Goal: Task Accomplishment & Management: Manage account settings

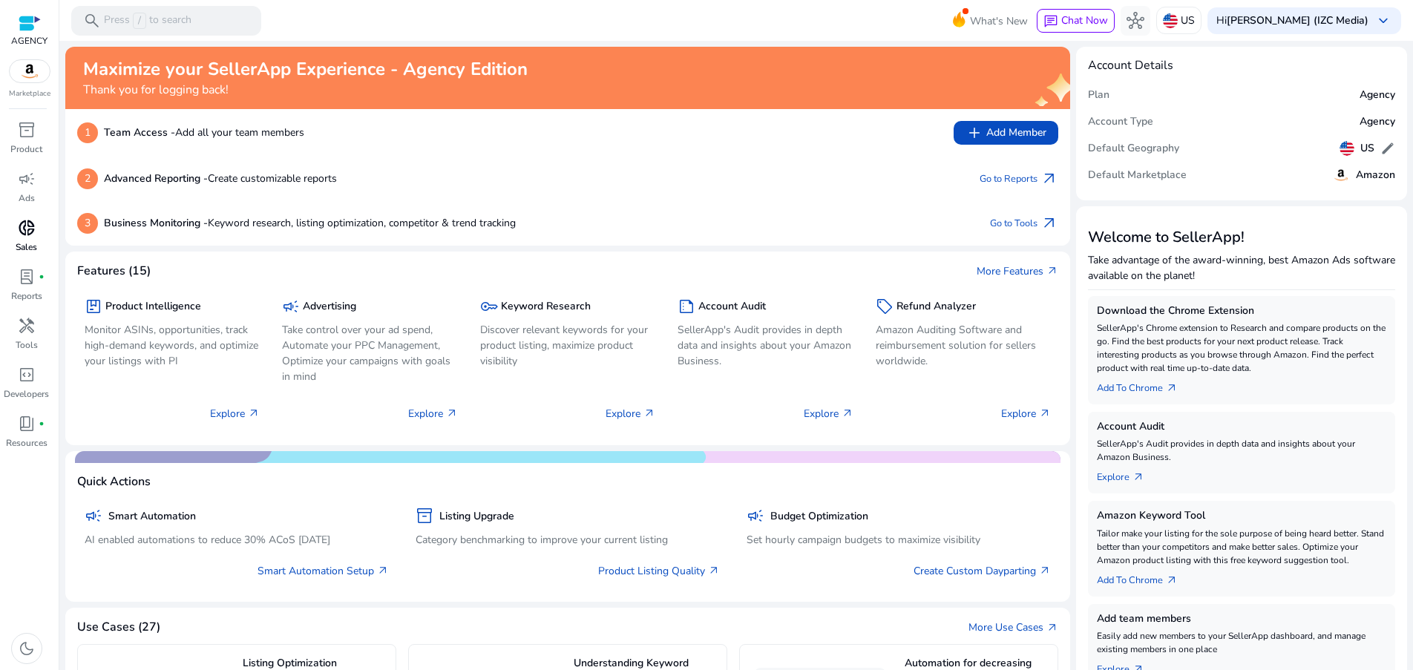
click at [27, 226] on span "donut_small" at bounding box center [27, 228] width 18 height 18
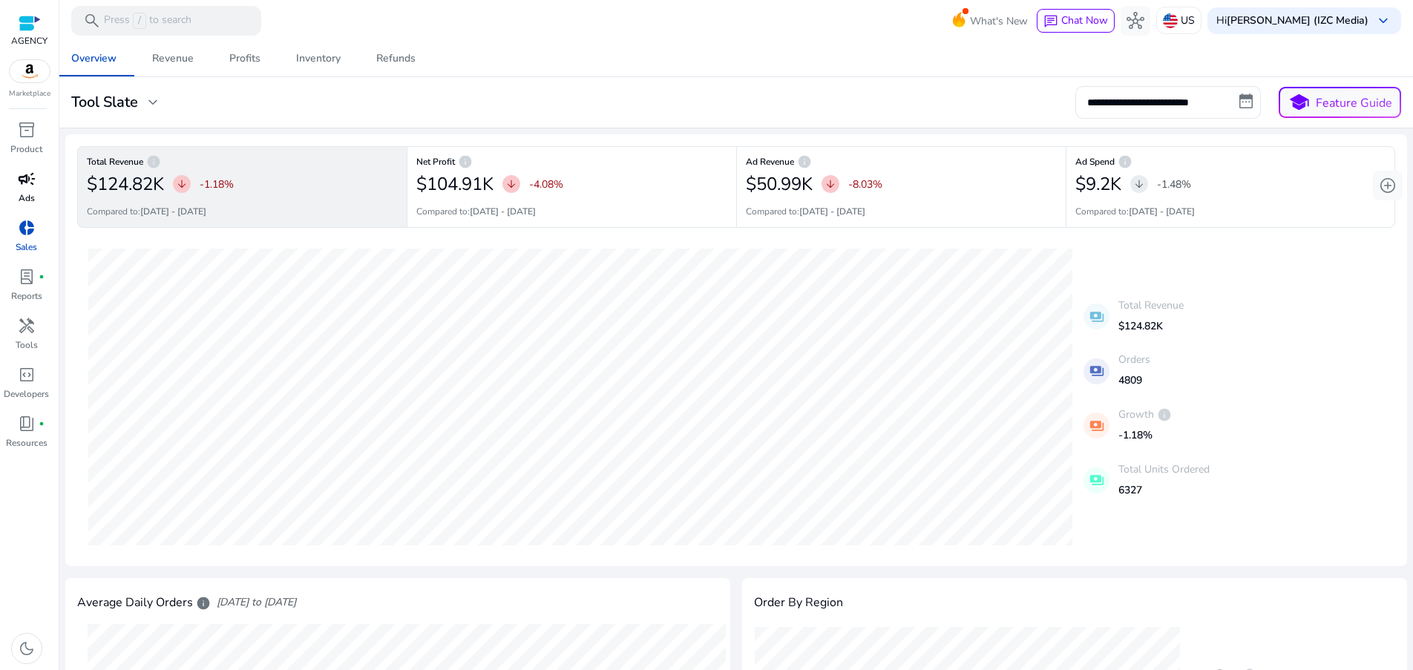
click at [30, 198] on p "Ads" at bounding box center [27, 198] width 16 height 13
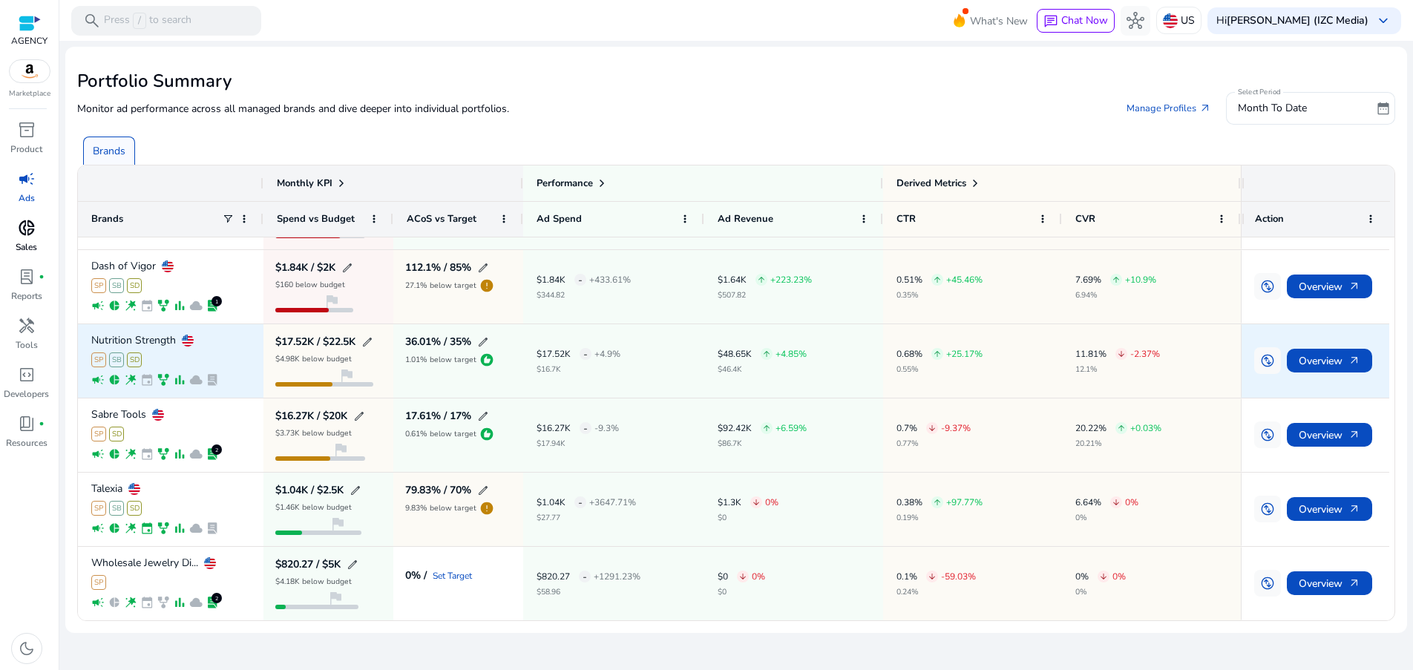
scroll to position [62, 0]
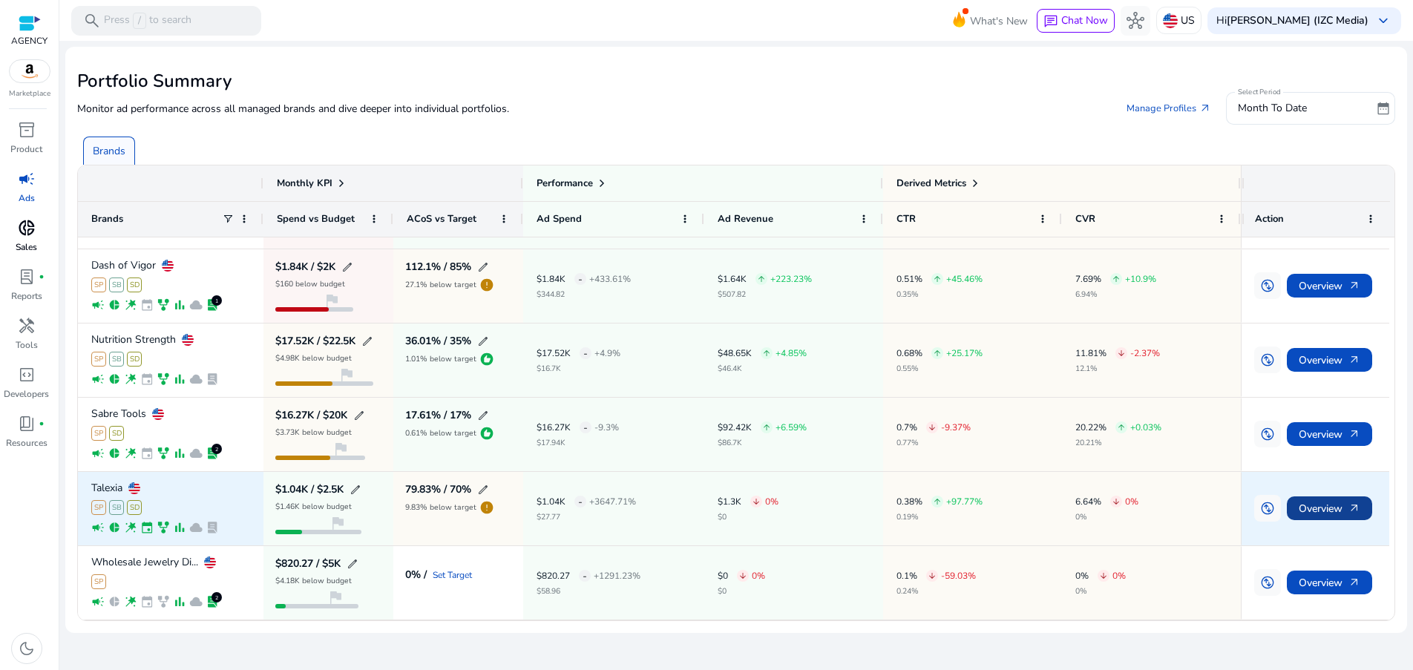
click at [1327, 512] on span "Overview arrow_outward" at bounding box center [1330, 509] width 62 height 30
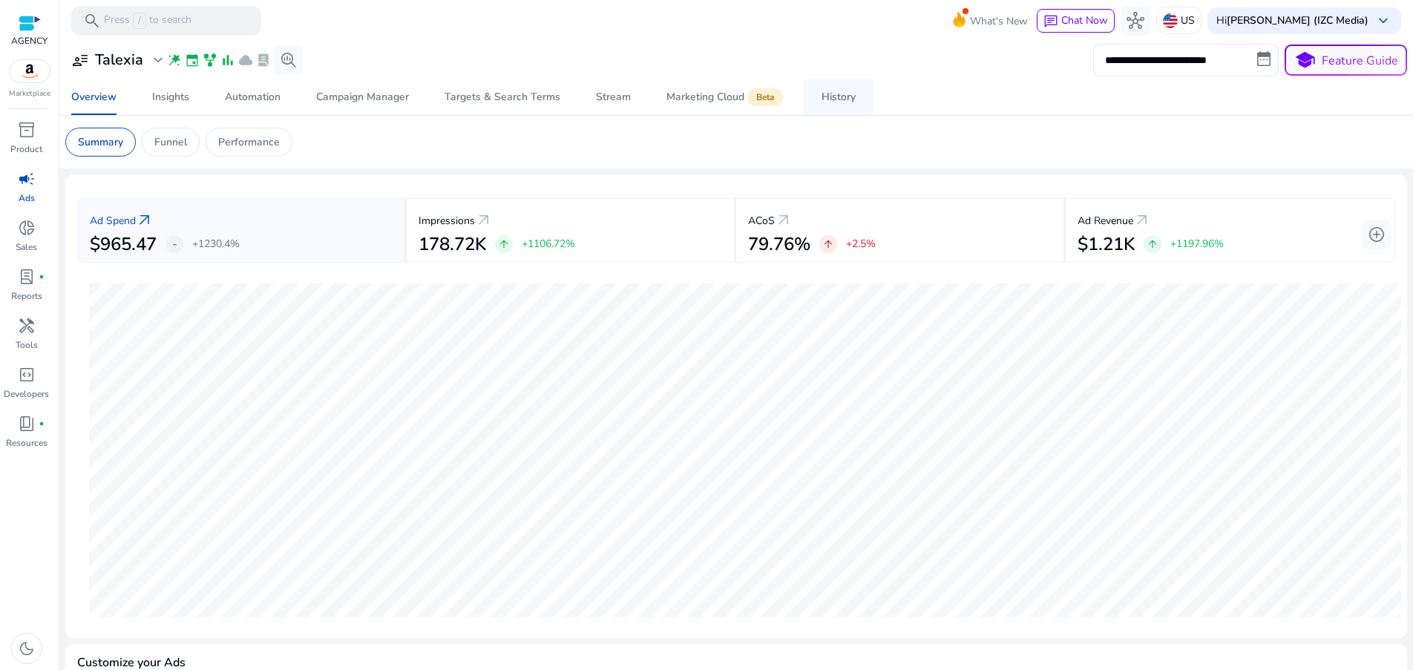
click at [844, 94] on div "History" at bounding box center [839, 97] width 34 height 10
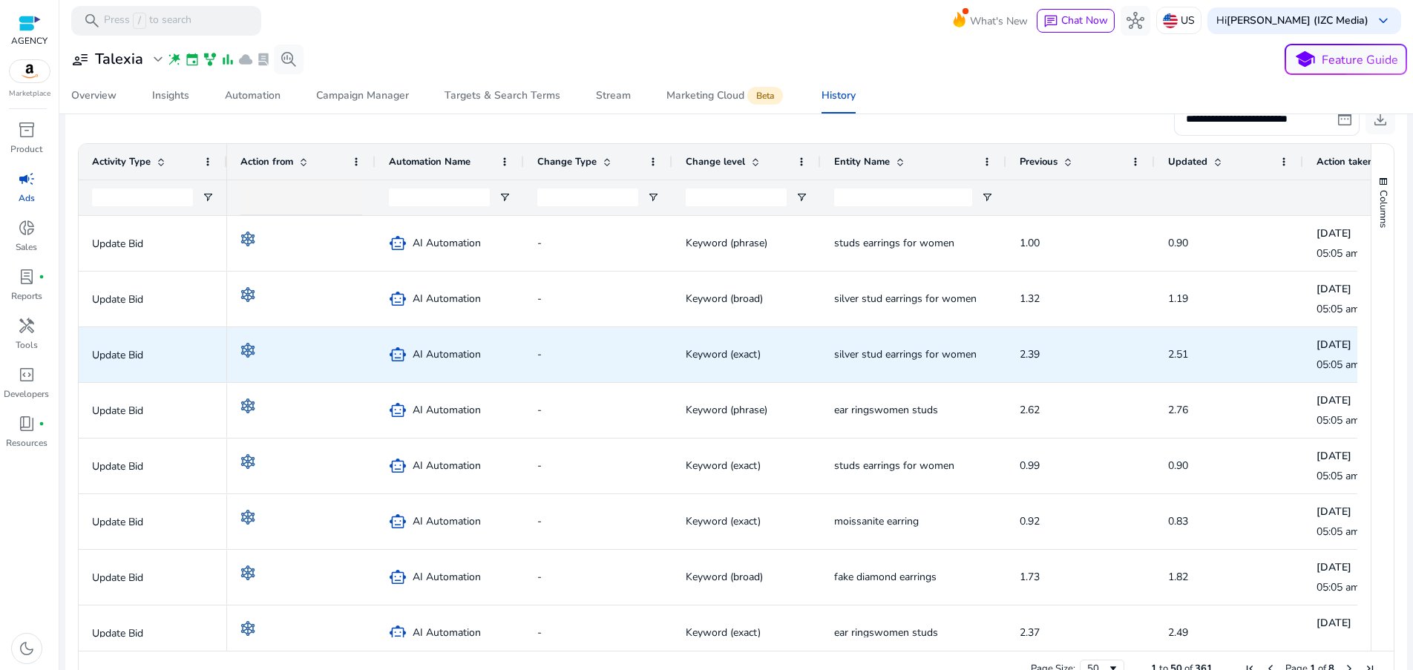
scroll to position [292, 0]
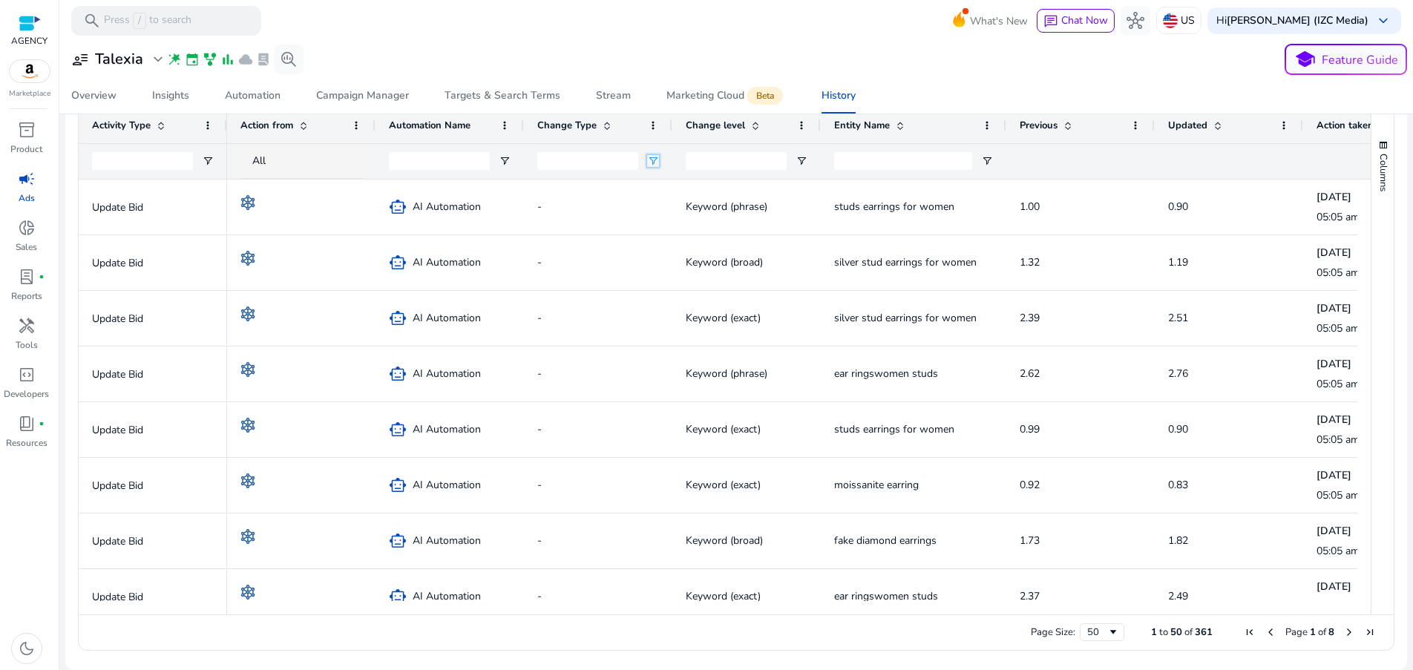
click at [655, 165] on span "Open Filter Menu" at bounding box center [653, 161] width 12 height 12
click at [624, 169] on input "Change Type Filter Input" at bounding box center [587, 161] width 101 height 18
click at [650, 165] on span "Open Filter Menu" at bounding box center [653, 161] width 12 height 12
click at [743, 160] on input "Change level Filter Input" at bounding box center [736, 161] width 101 height 18
click at [811, 161] on div at bounding box center [747, 161] width 148 height 36
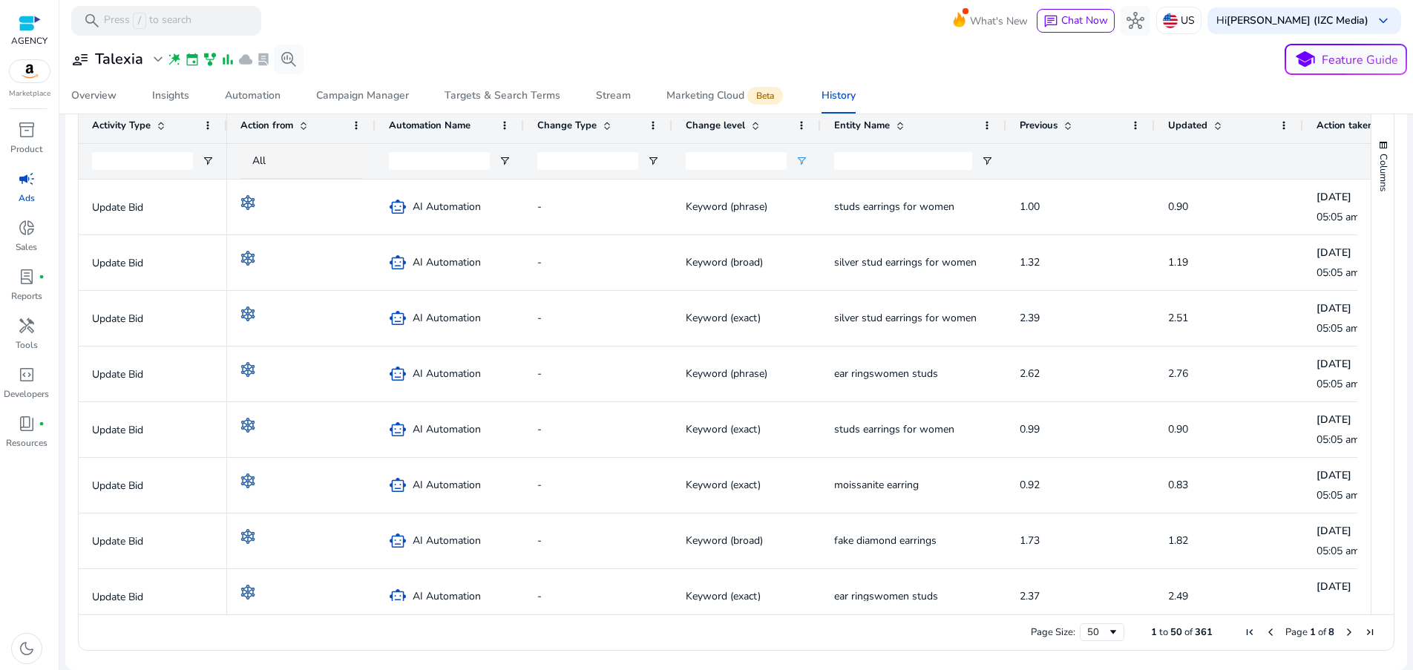
click at [807, 160] on div at bounding box center [747, 161] width 148 height 36
click at [805, 161] on span "Open Filter Menu" at bounding box center [802, 161] width 12 height 12
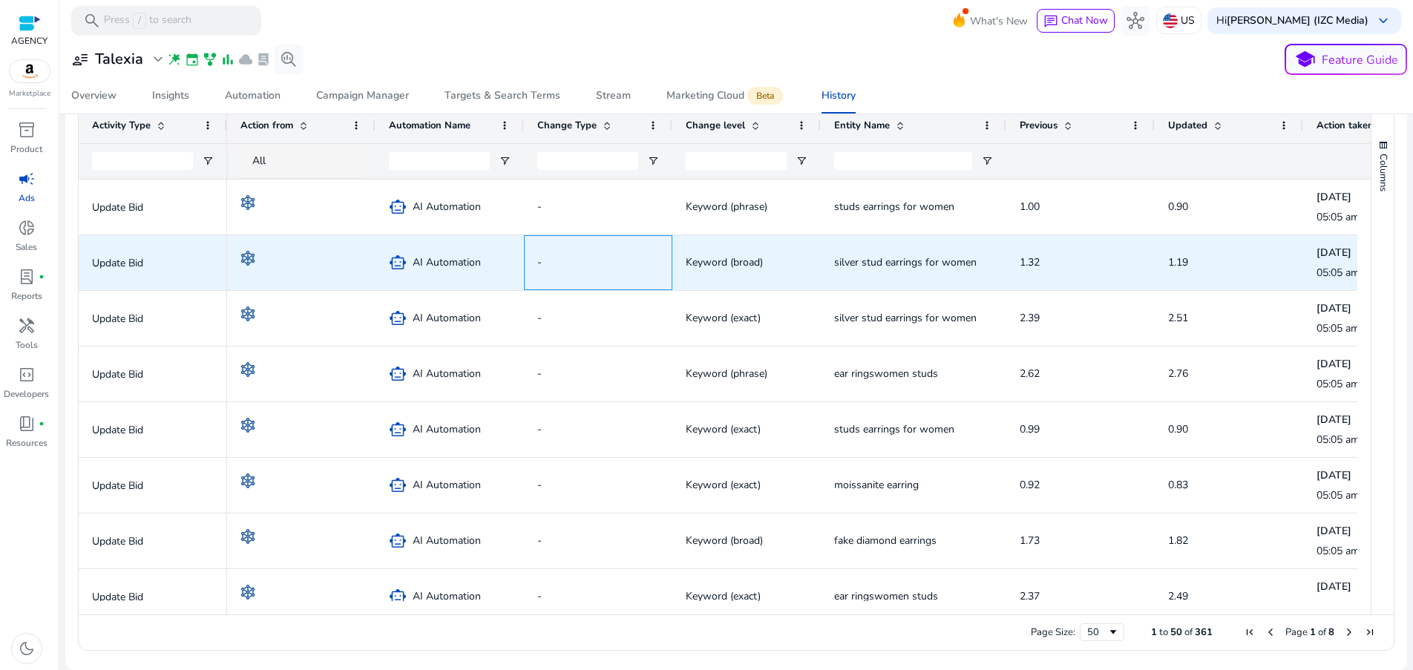
click at [650, 270] on span "-" at bounding box center [598, 262] width 122 height 30
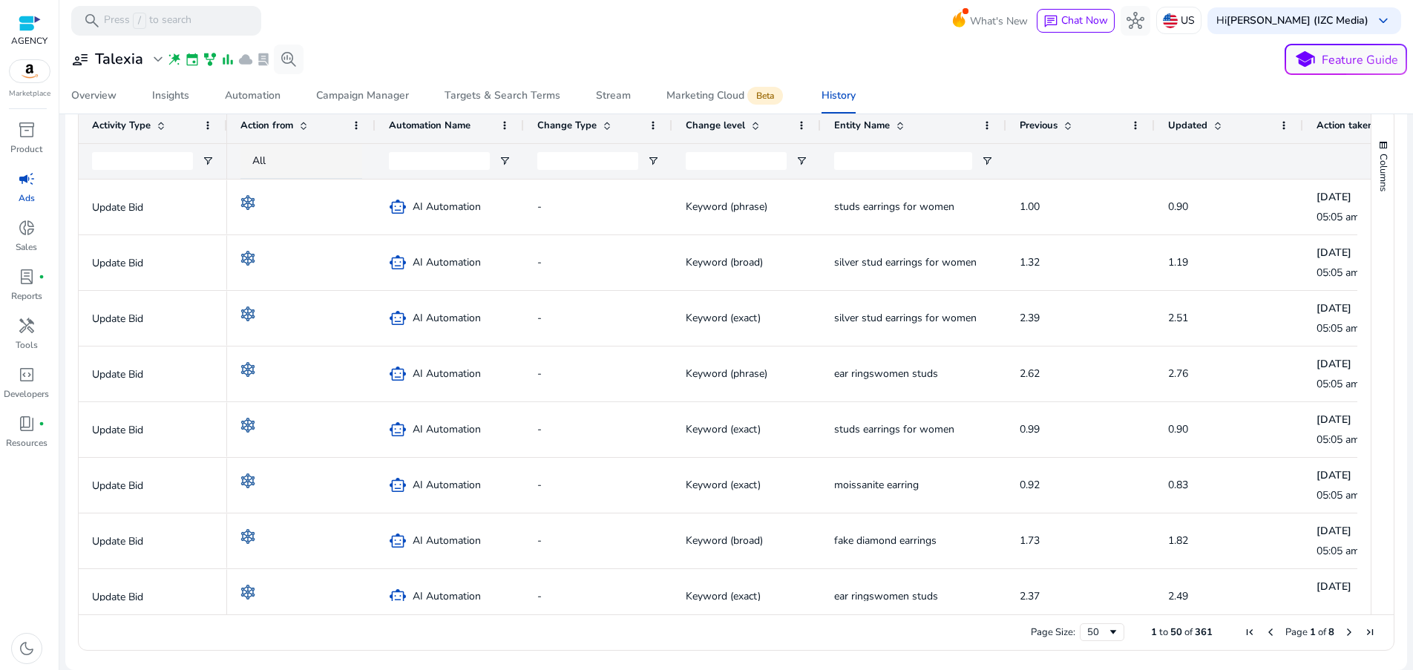
drag, startPoint x: 1365, startPoint y: 206, endPoint x: 1369, endPoint y: 246, distance: 39.5
click at [1371, 246] on div "Columns Action from Column Labels Drag here to set column labels" at bounding box center [1382, 361] width 23 height 507
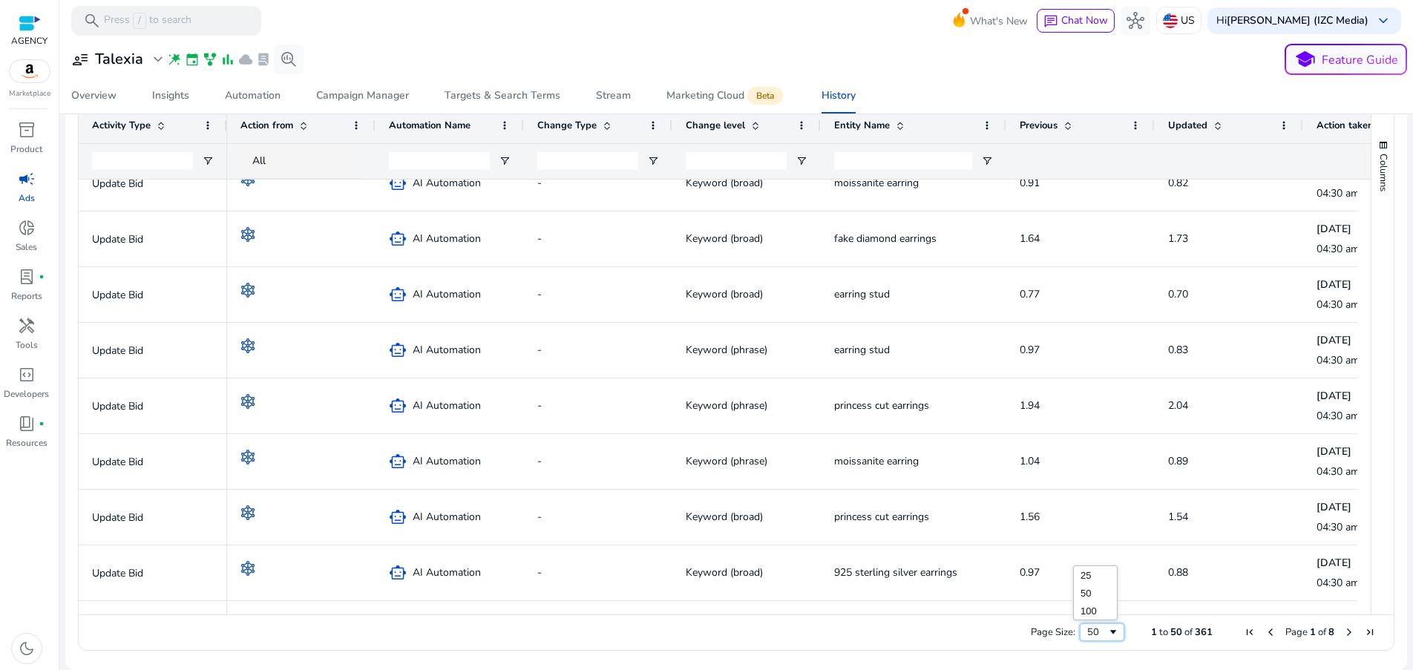
click at [1108, 630] on span "Page Size" at bounding box center [1114, 633] width 12 height 12
click at [1344, 631] on span "Next Page" at bounding box center [1350, 633] width 12 height 12
click at [1337, 630] on span "Page 2 of 4" at bounding box center [1310, 632] width 141 height 13
click at [1344, 632] on span "Next Page" at bounding box center [1350, 633] width 12 height 12
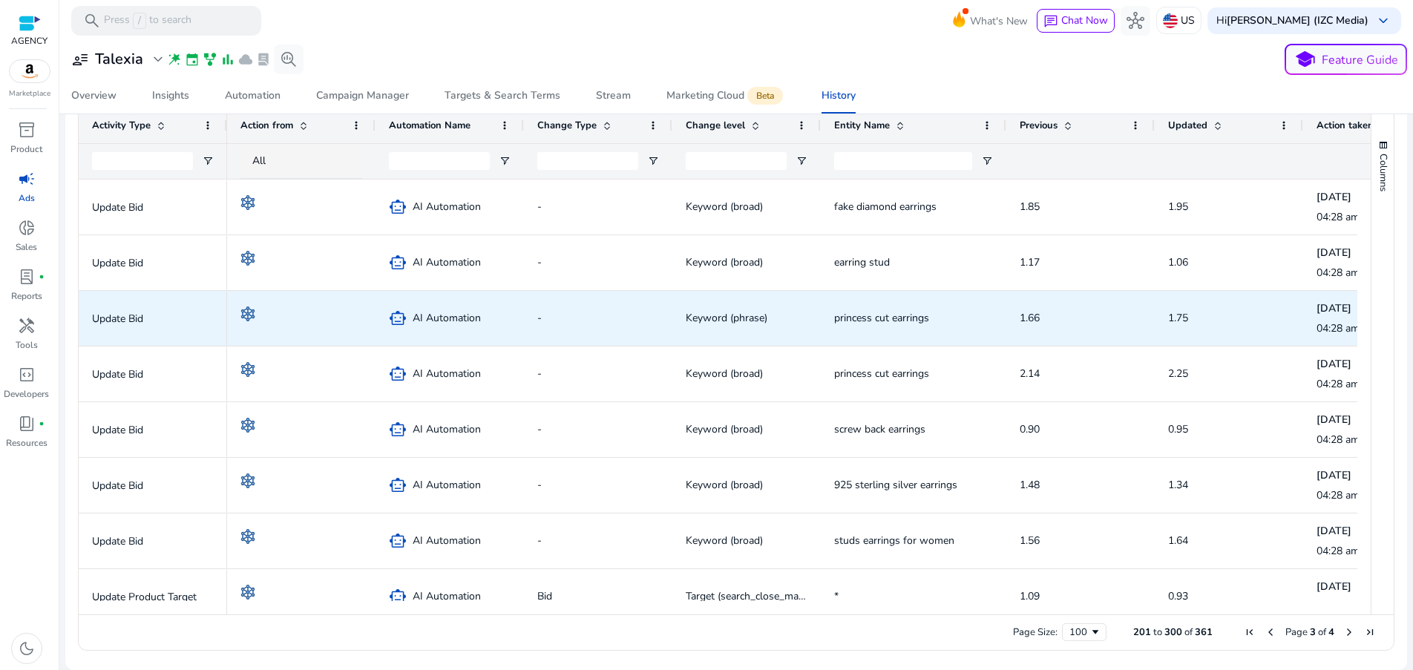
drag, startPoint x: 936, startPoint y: 505, endPoint x: 909, endPoint y: 345, distance: 161.8
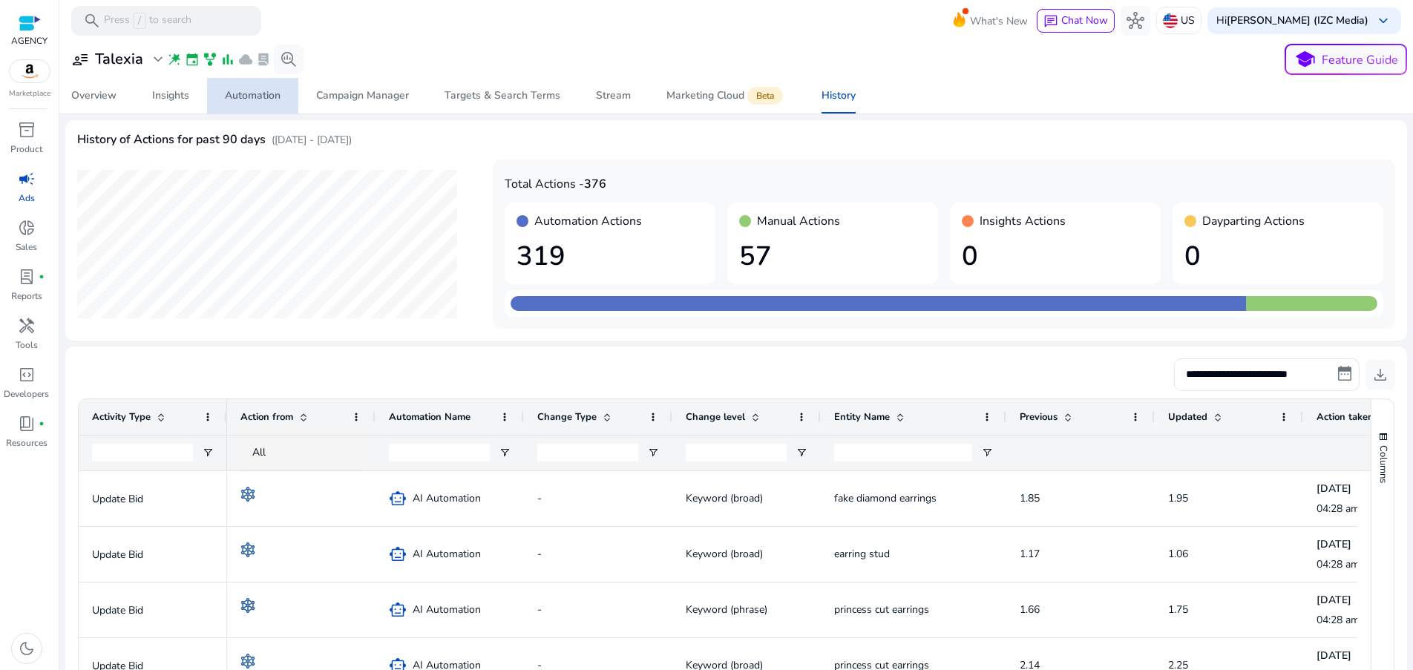
click at [234, 92] on div "Automation" at bounding box center [253, 96] width 56 height 10
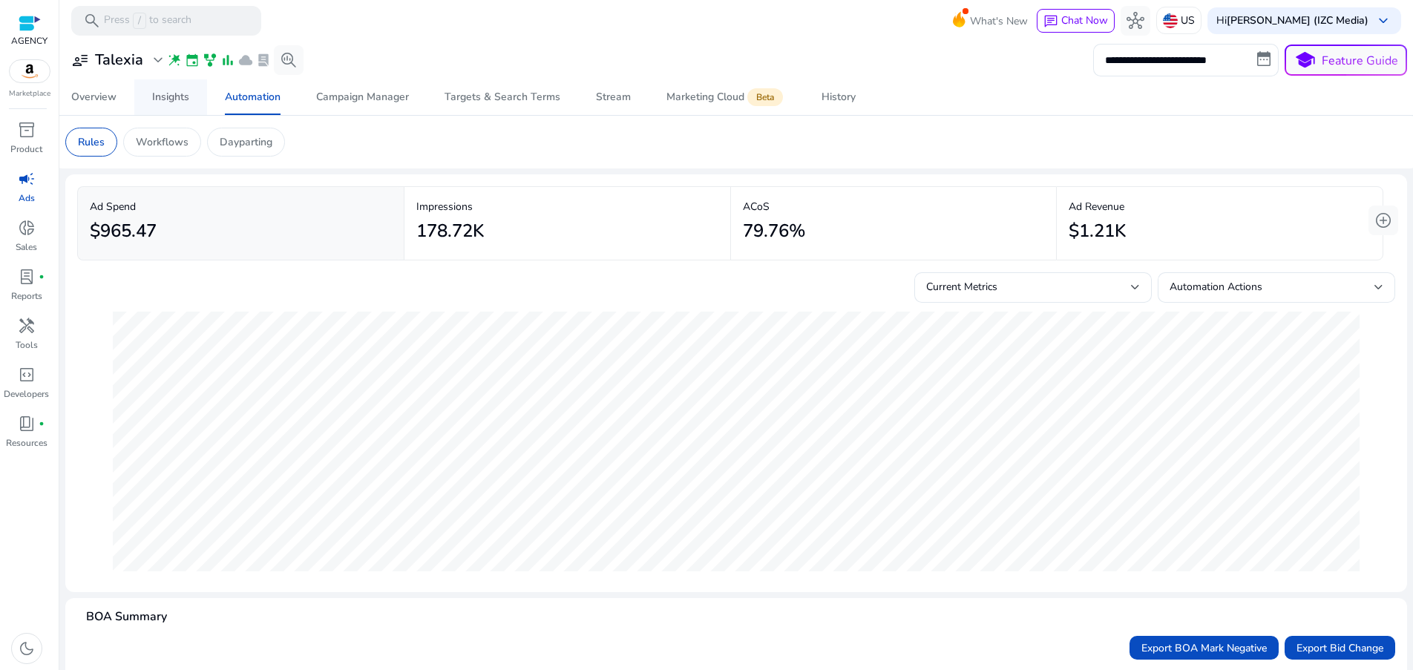
click at [148, 102] on link "Insights" at bounding box center [170, 97] width 73 height 36
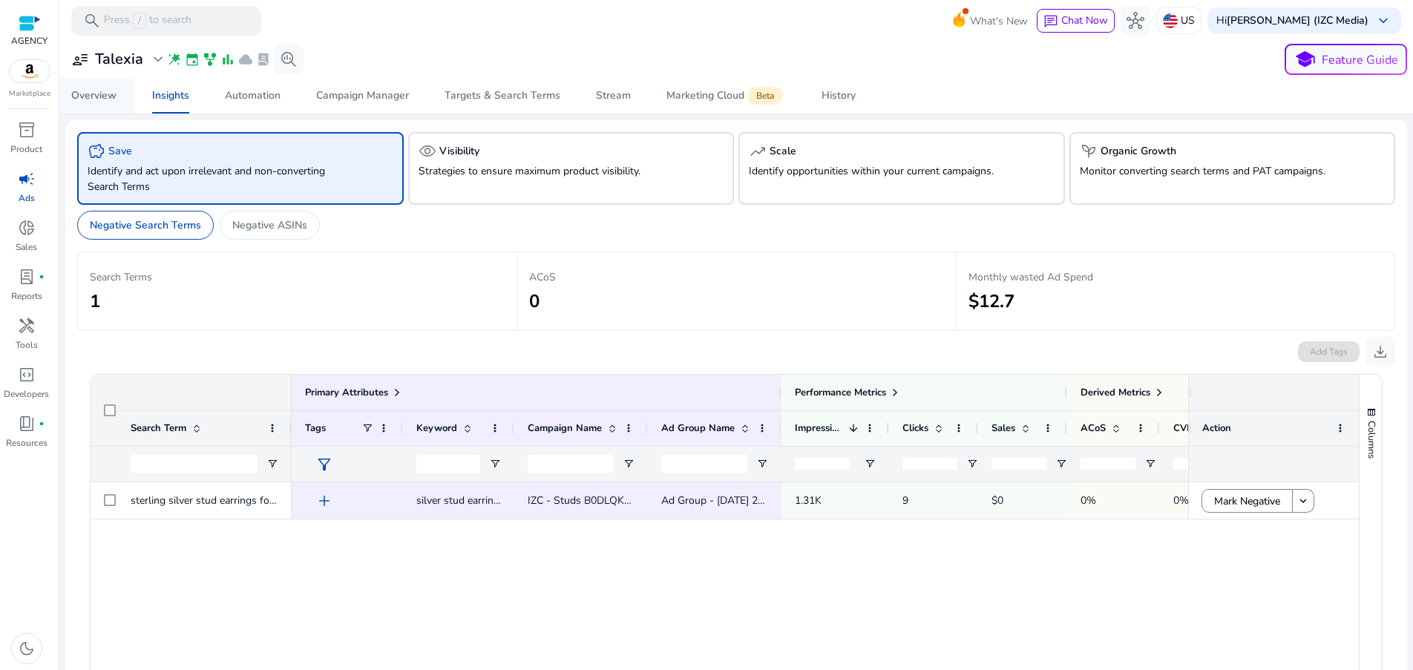
click at [102, 109] on span "Overview" at bounding box center [93, 96] width 45 height 36
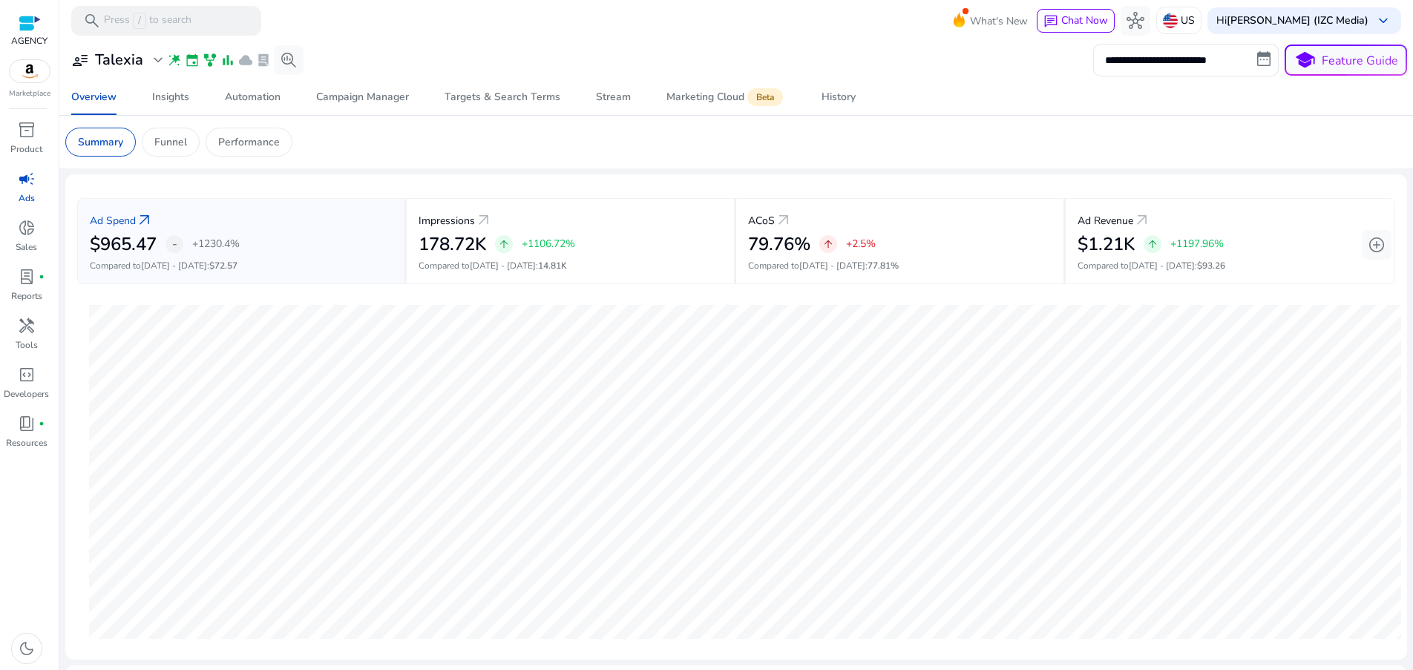
click at [31, 195] on p "Ads" at bounding box center [27, 198] width 16 height 13
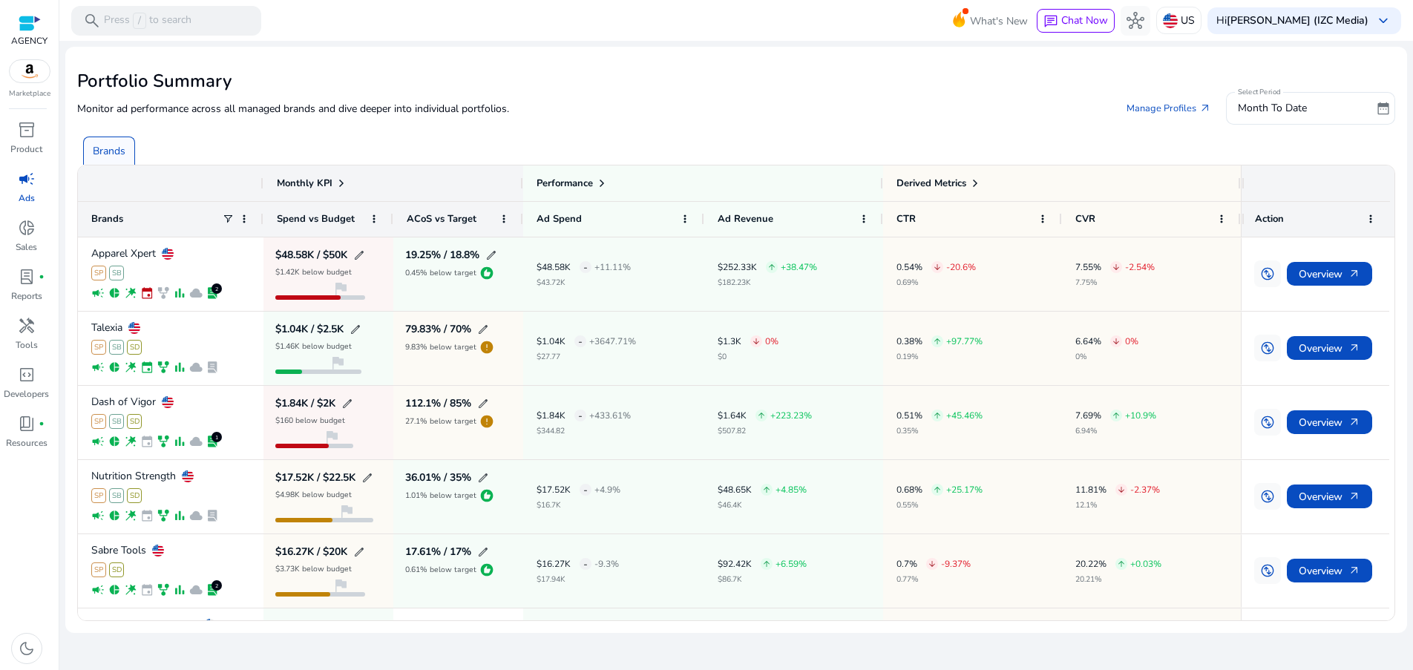
click at [76, 97] on mat-card "Portfolio Summary Monitor ad performance across all managed brands and dive dee…" at bounding box center [736, 340] width 1342 height 586
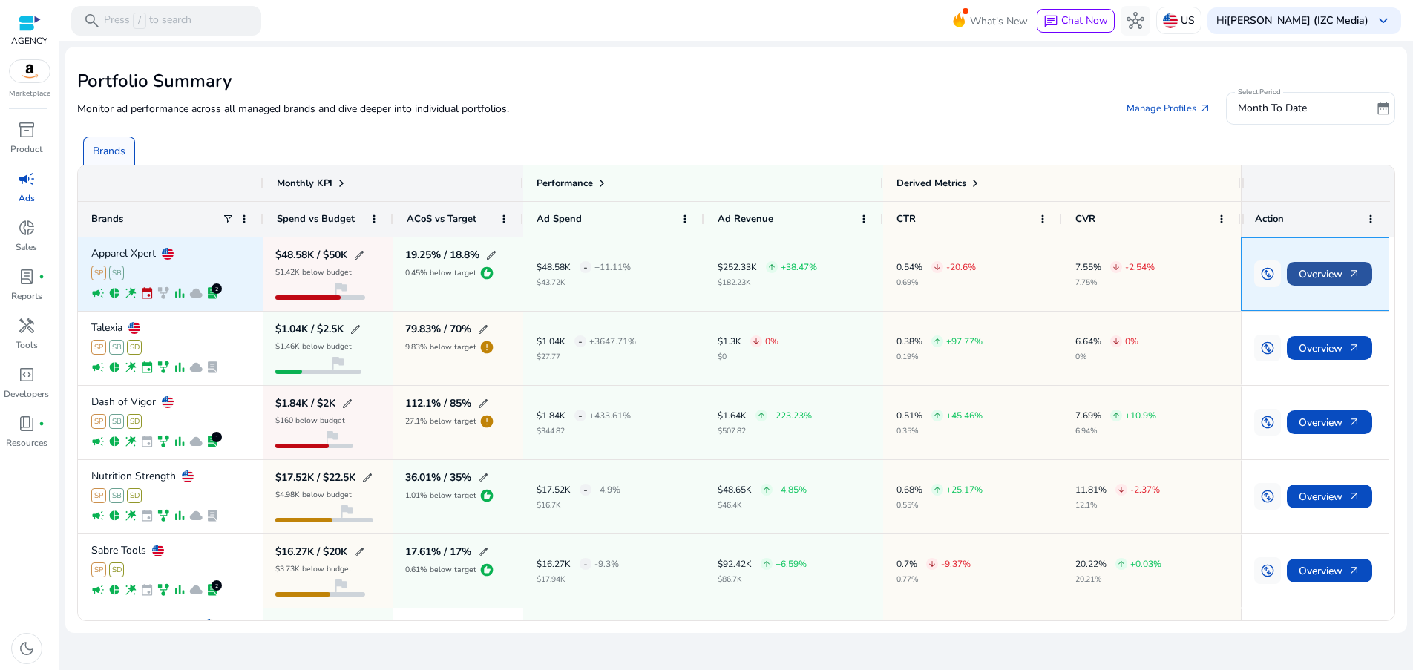
click at [1313, 274] on span "Overview arrow_outward" at bounding box center [1330, 274] width 62 height 30
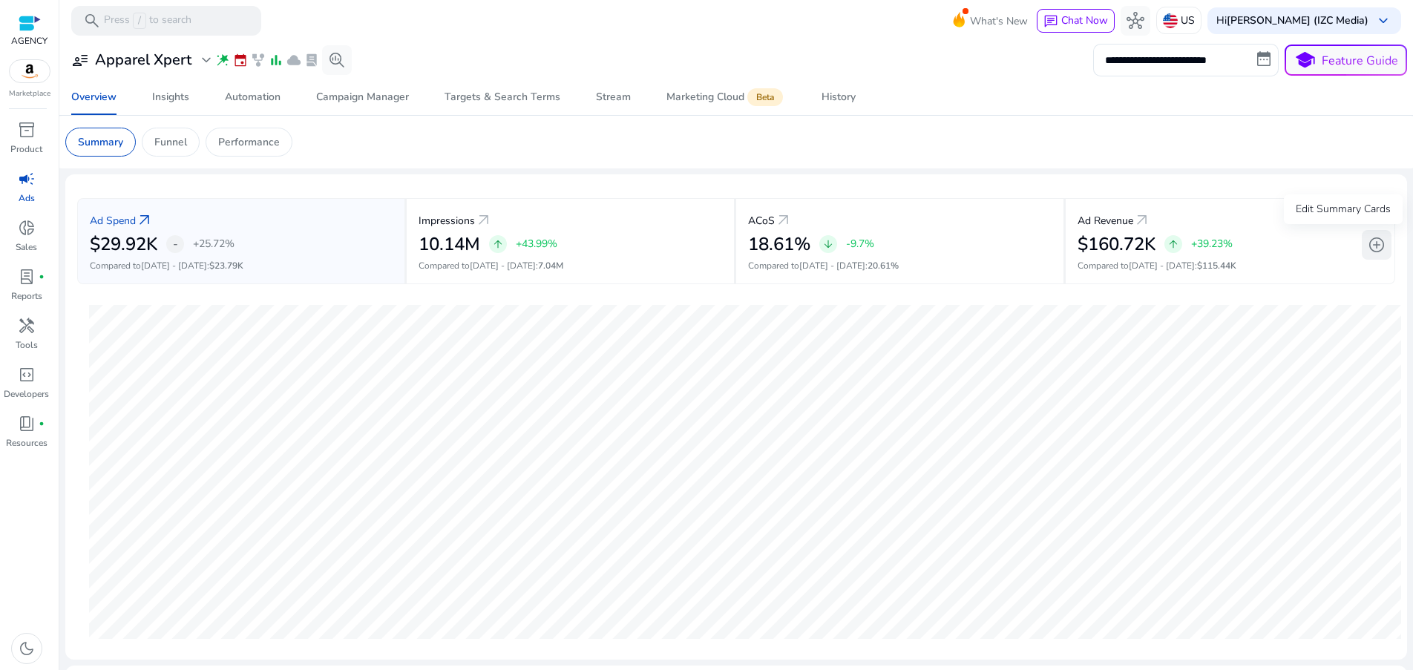
click at [1373, 242] on span "add_circle" at bounding box center [1377, 245] width 18 height 18
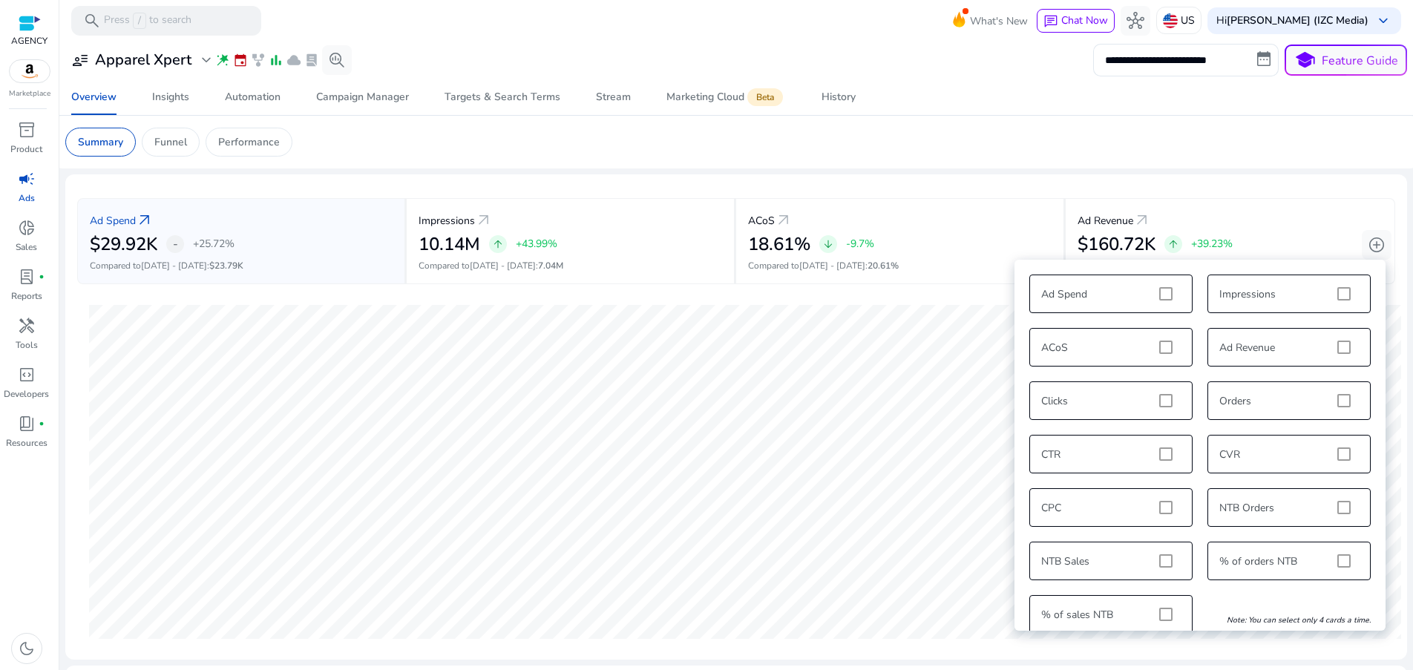
click at [1160, 298] on div "Ad Spend Impressions ACoS Ad Revenue Clicks Orders CTR CVR CPC NTB Orders NTB S…" at bounding box center [1200, 454] width 356 height 374
click at [1166, 295] on div "Ad Spend Impressions ACoS Ad Revenue Clicks Orders CTR CVR CPC NTB Orders NTB S…" at bounding box center [1200, 454] width 356 height 374
click at [1096, 365] on div "Ad Spend Impressions ACoS Ad Revenue Clicks Orders CTR CVR CPC NTB Orders NTB S…" at bounding box center [1200, 454] width 356 height 374
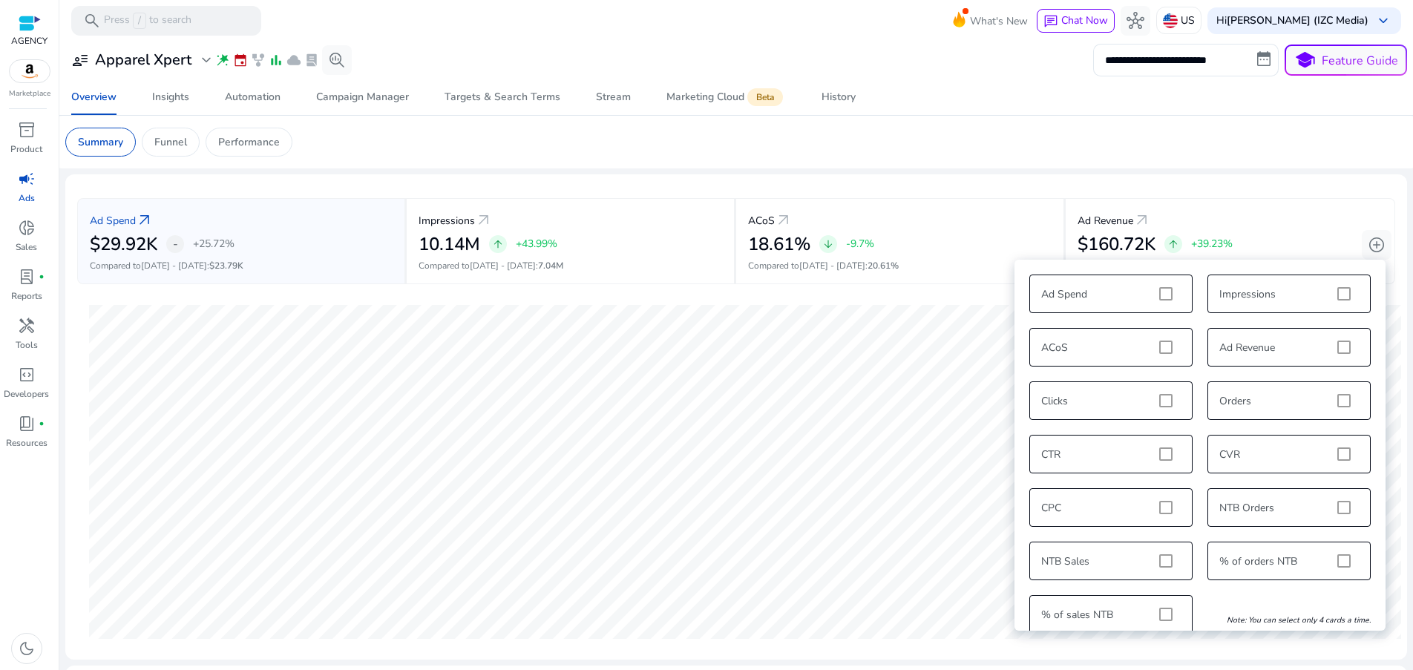
click at [1101, 354] on div "Ad Spend Impressions ACoS Ad Revenue Clicks Orders CTR CVR CPC NTB Orders NTB S…" at bounding box center [1200, 454] width 356 height 374
click at [1194, 349] on div "Ad Spend Impressions ACoS Ad Revenue Clicks Orders CTR CVR CPC NTB Orders NTB S…" at bounding box center [1200, 454] width 356 height 374
click at [1157, 346] on div "Ad Spend Impressions ACoS Ad Revenue Clicks Orders CTR CVR CPC NTB Orders NTB S…" at bounding box center [1200, 454] width 356 height 374
click at [1166, 350] on div "Ad Spend Impressions ACoS Ad Revenue Clicks Orders CTR CVR CPC NTB Orders NTB S…" at bounding box center [1200, 454] width 356 height 374
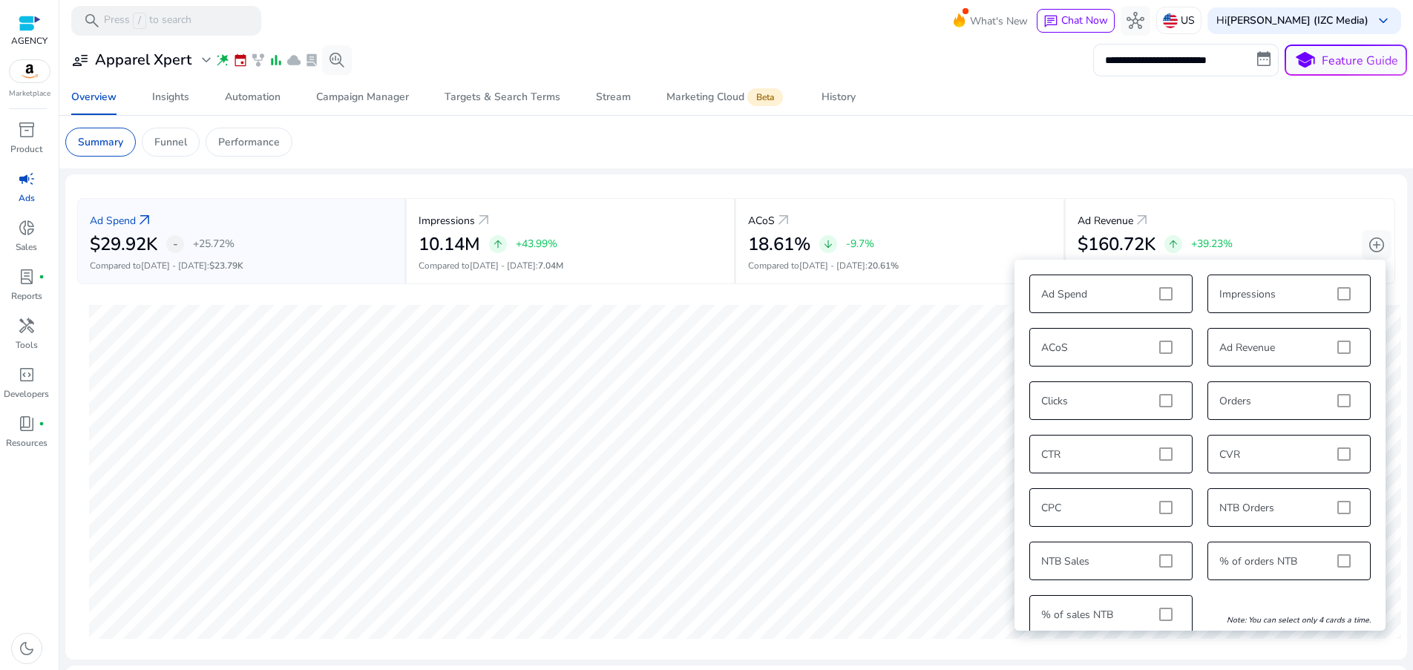
click at [1166, 350] on div "Ad Spend Impressions ACoS Ad Revenue Clicks Orders CTR CVR CPC NTB Orders NTB S…" at bounding box center [1200, 454] width 356 height 374
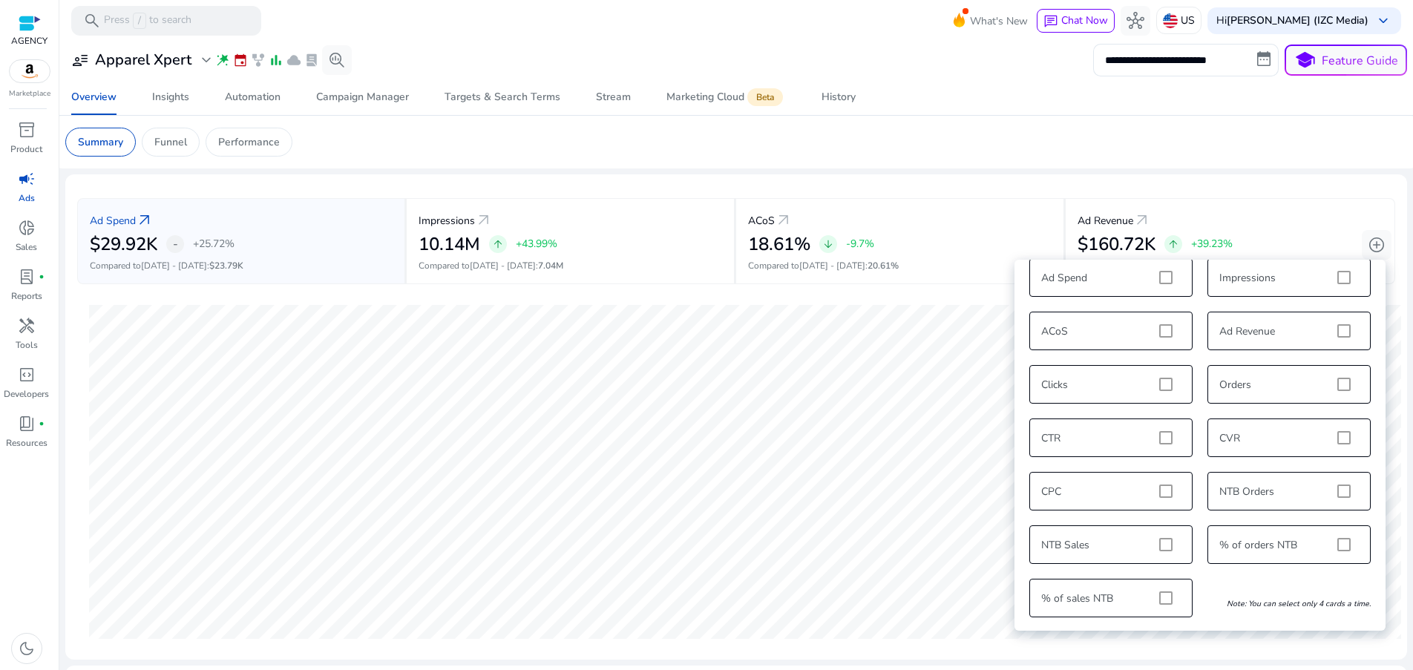
scroll to position [18, 0]
click at [1166, 217] on div "Ad Revenue arrow_outward" at bounding box center [1230, 219] width 305 height 27
click at [924, 231] on div "ACoS arrow_outward" at bounding box center [900, 219] width 304 height 27
click at [591, 238] on div "10.14M arrow_upward +43.99%" at bounding box center [571, 245] width 304 height 22
click at [1022, 151] on app-sa-custom-tab "Summary Funnel Performance" at bounding box center [736, 142] width 1342 height 29
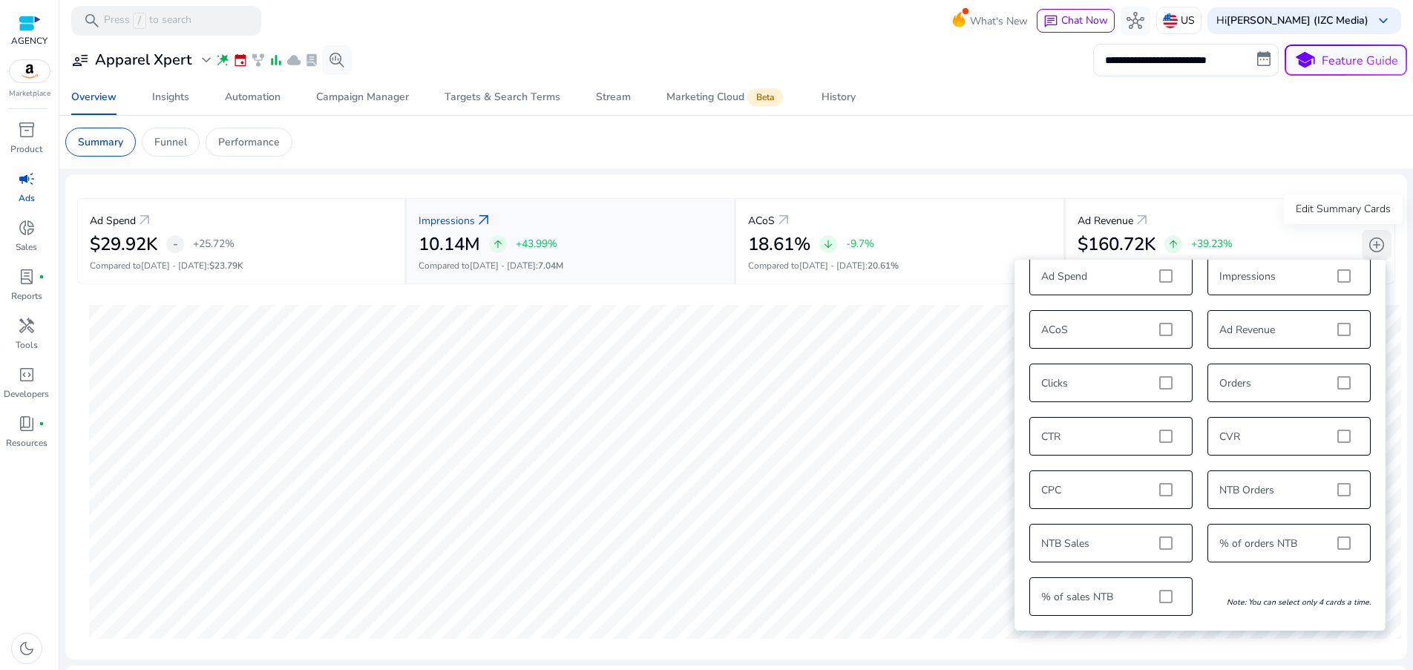
click at [1379, 234] on button "add_circle" at bounding box center [1377, 245] width 30 height 30
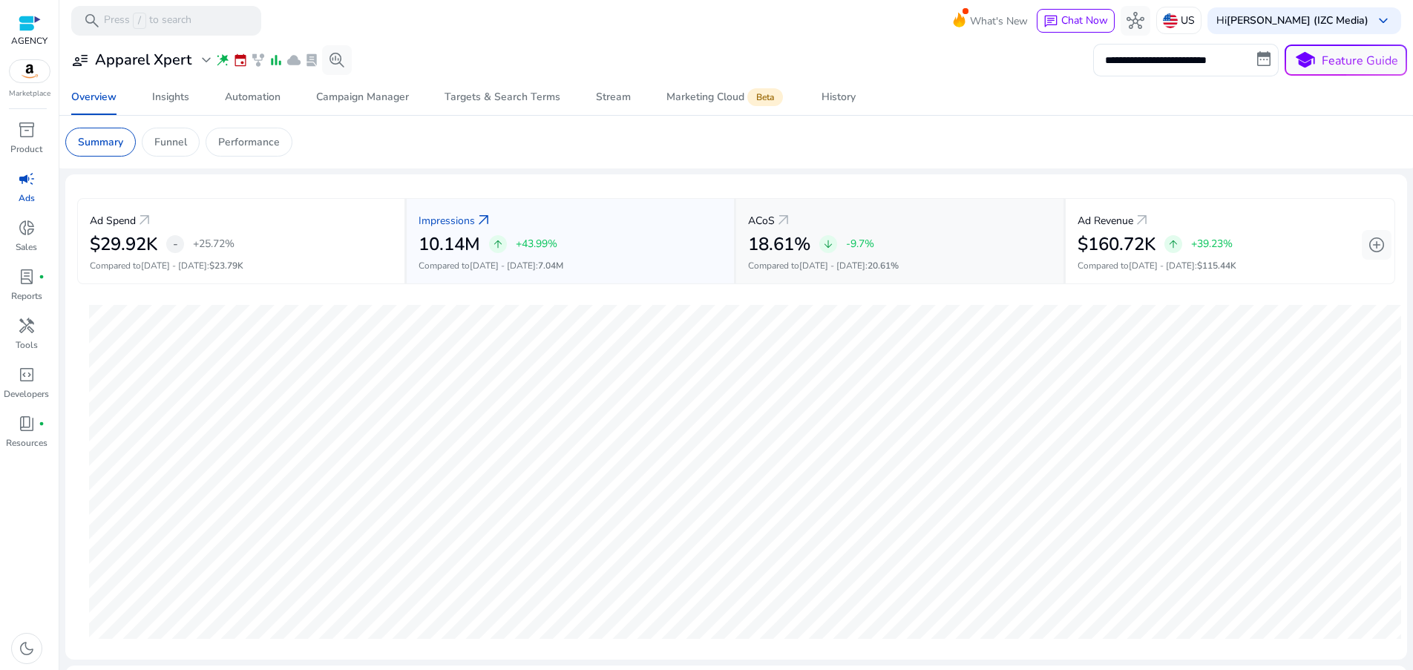
drag, startPoint x: 1376, startPoint y: 223, endPoint x: 992, endPoint y: 215, distance: 384.6
click at [992, 215] on div "ACoS arrow_outward" at bounding box center [900, 219] width 304 height 27
click at [180, 245] on div "-" at bounding box center [175, 244] width 18 height 18
click at [169, 245] on div "-" at bounding box center [175, 244] width 18 height 18
click at [176, 247] on span "-" at bounding box center [175, 244] width 5 height 18
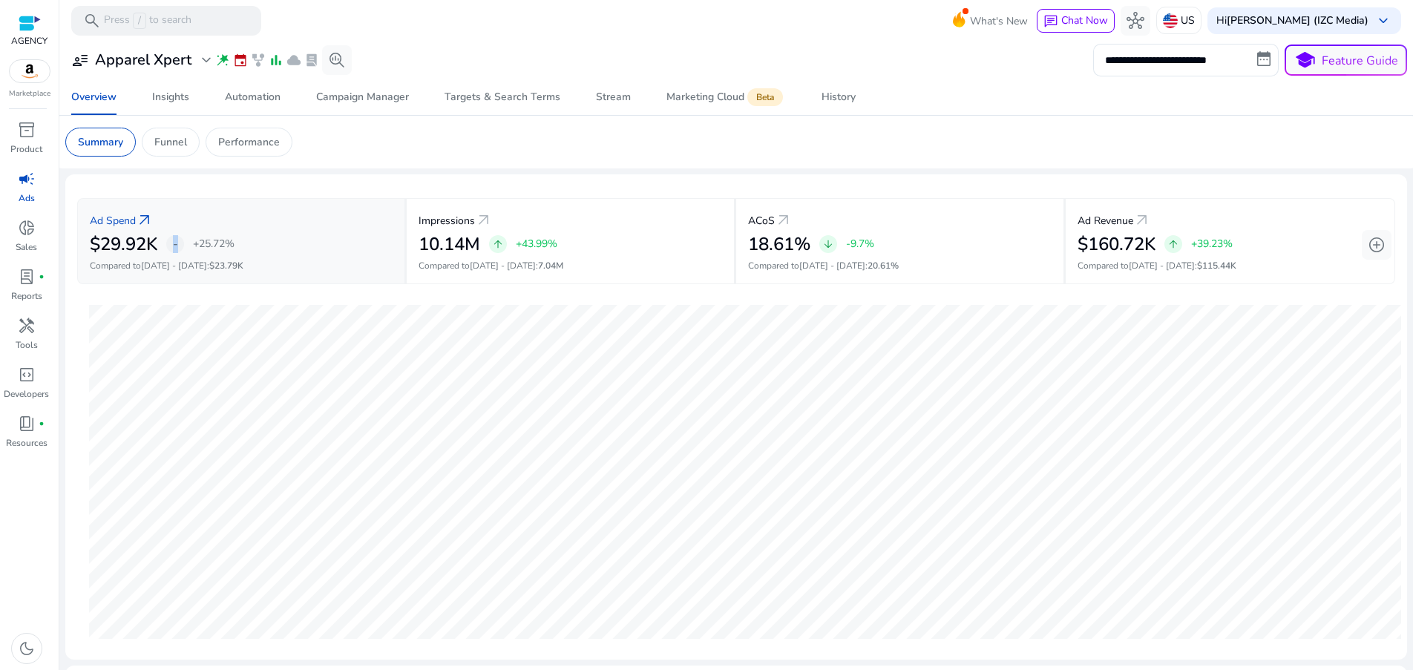
click at [176, 247] on span "-" at bounding box center [175, 244] width 5 height 18
click at [209, 202] on div "Ad Spend arrow_outward $29.92K - +25.72% Compared to Jul 29 - Aug 11 : $23.79K" at bounding box center [242, 241] width 330 height 86
click at [248, 180] on mat-card "Ad Spend arrow_outward $29.92K - +25.72% Compared to Jul 29 - Aug 11 : $23.79K …" at bounding box center [736, 417] width 1342 height 486
drag, startPoint x: 525, startPoint y: 236, endPoint x: 559, endPoint y: 224, distance: 36.2
click at [558, 224] on div "Impressions arrow_outward 10.14M arrow_upward +43.99% Compared to Jul 29 - Aug …" at bounding box center [572, 241] width 330 height 86
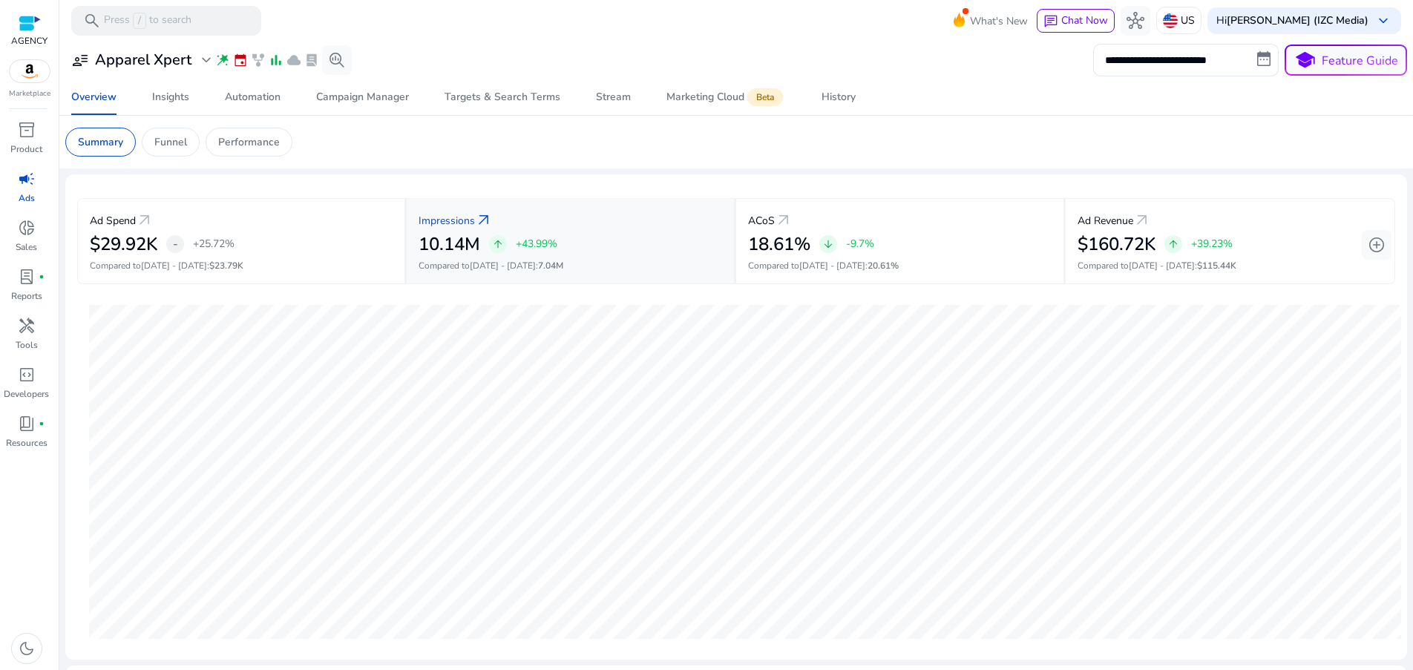
click at [597, 218] on div "Impressions arrow_outward" at bounding box center [571, 219] width 304 height 27
click at [1369, 247] on span "add_circle" at bounding box center [1377, 245] width 18 height 18
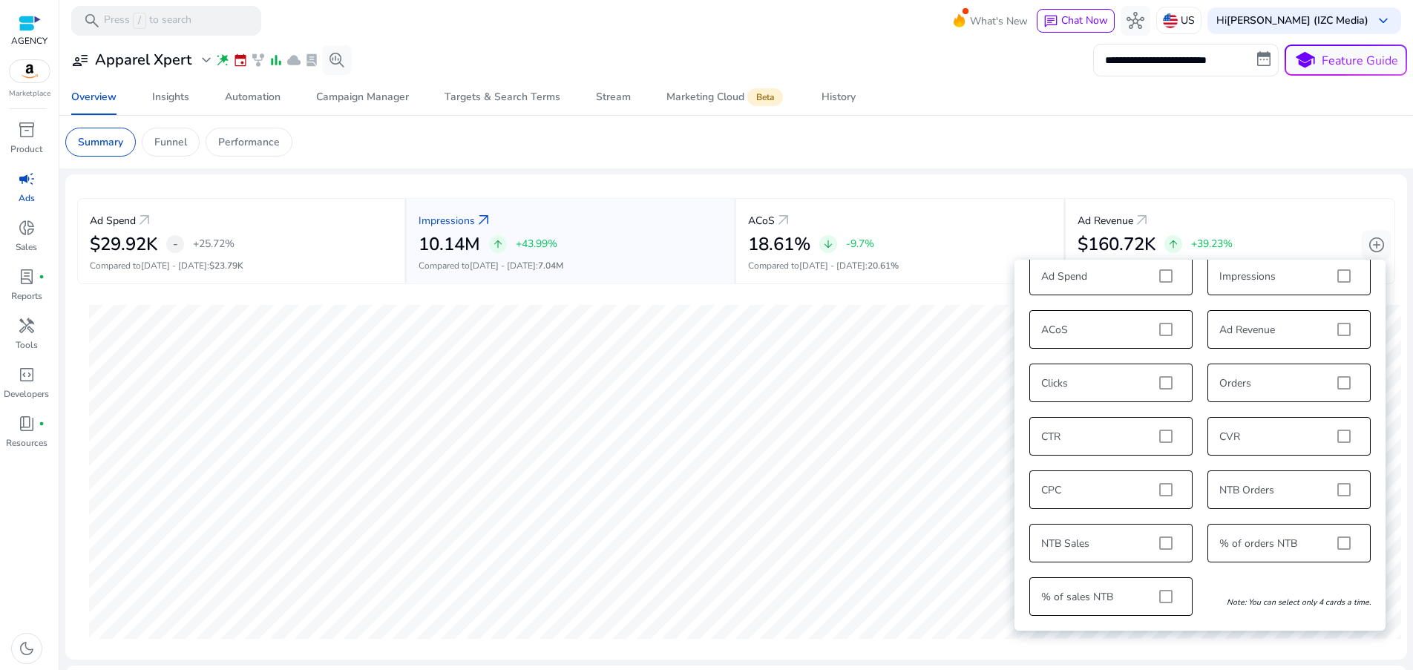
click at [1166, 543] on div "Ad Spend Impressions ACoS Ad Revenue Clicks Orders CTR CVR CPC NTB Orders NTB S…" at bounding box center [1200, 436] width 356 height 374
click at [1166, 598] on div "Ad Spend Impressions ACoS Ad Revenue Clicks Orders CTR CVR CPC NTB Orders NTB S…" at bounding box center [1200, 436] width 356 height 374
click at [34, 225] on span "donut_small" at bounding box center [27, 228] width 18 height 18
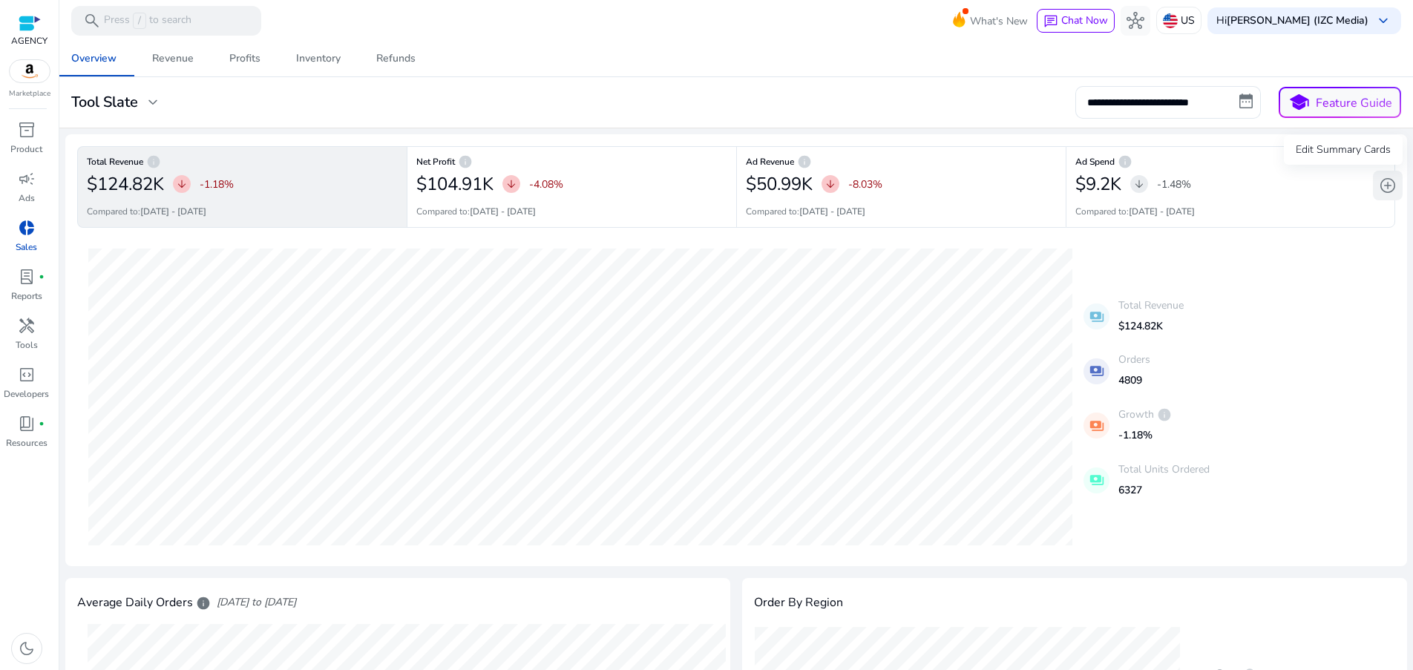
click at [1385, 192] on span "add_circle" at bounding box center [1388, 186] width 18 height 18
click at [1387, 185] on span "add_circle" at bounding box center [1388, 186] width 18 height 18
click at [1374, 413] on div "payments Total Revenue $124.82K payments Orders 4809 payments Growth info -1.18…" at bounding box center [736, 397] width 1318 height 315
click at [1381, 189] on span "add_circle" at bounding box center [1388, 186] width 18 height 18
click at [114, 112] on div "**********" at bounding box center [736, 102] width 1342 height 33
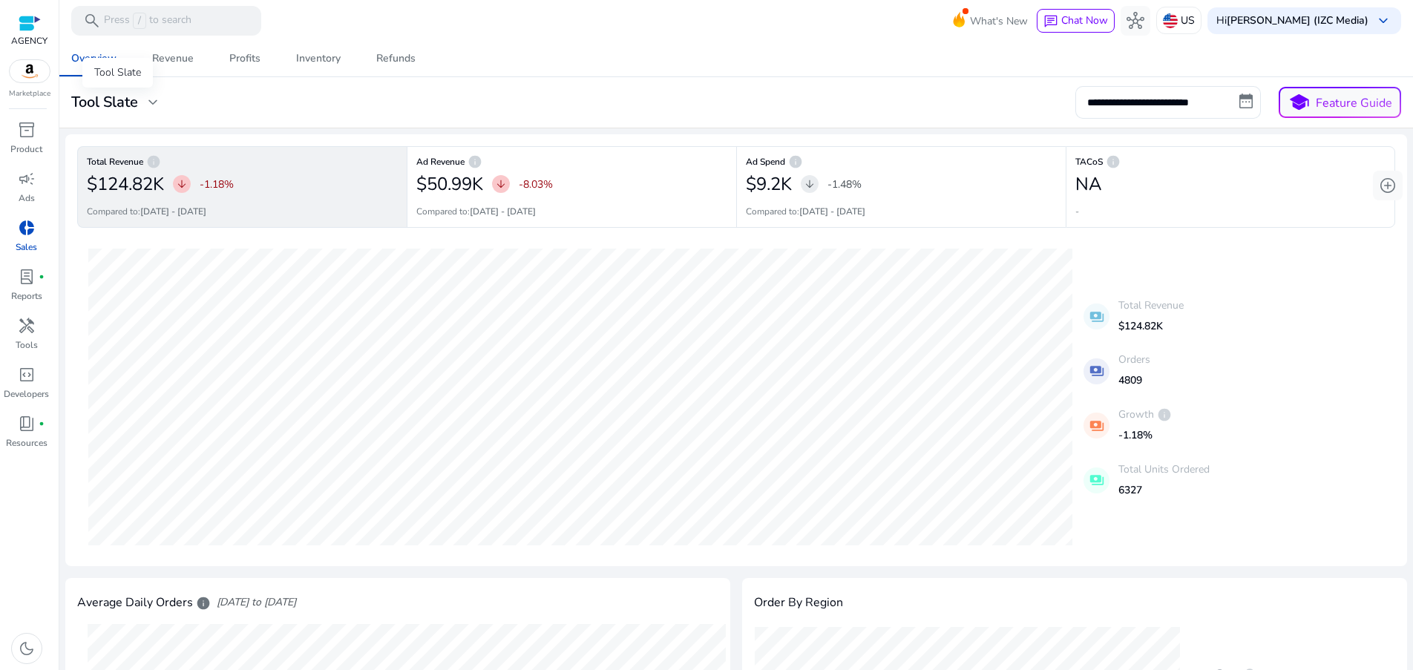
click at [124, 105] on h3 "Tool Slate" at bounding box center [104, 103] width 67 height 18
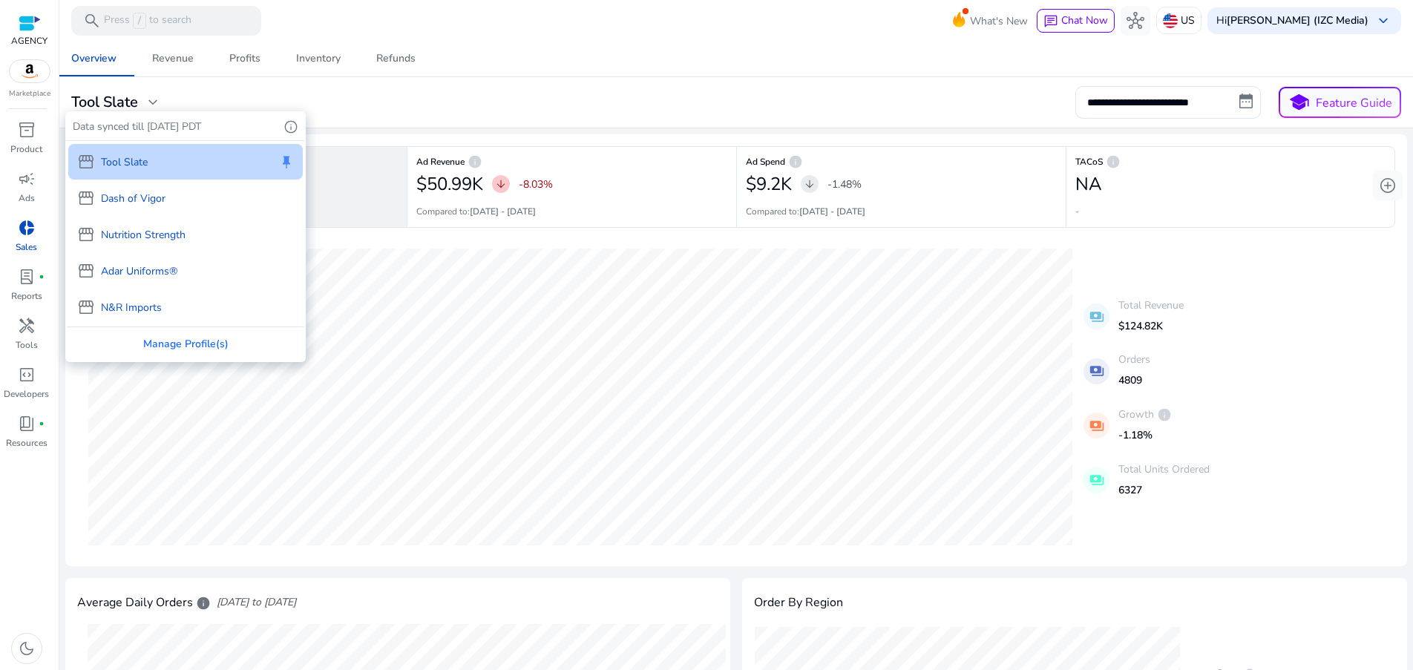
click at [121, 206] on p "Dash of Vigor" at bounding box center [133, 199] width 65 height 16
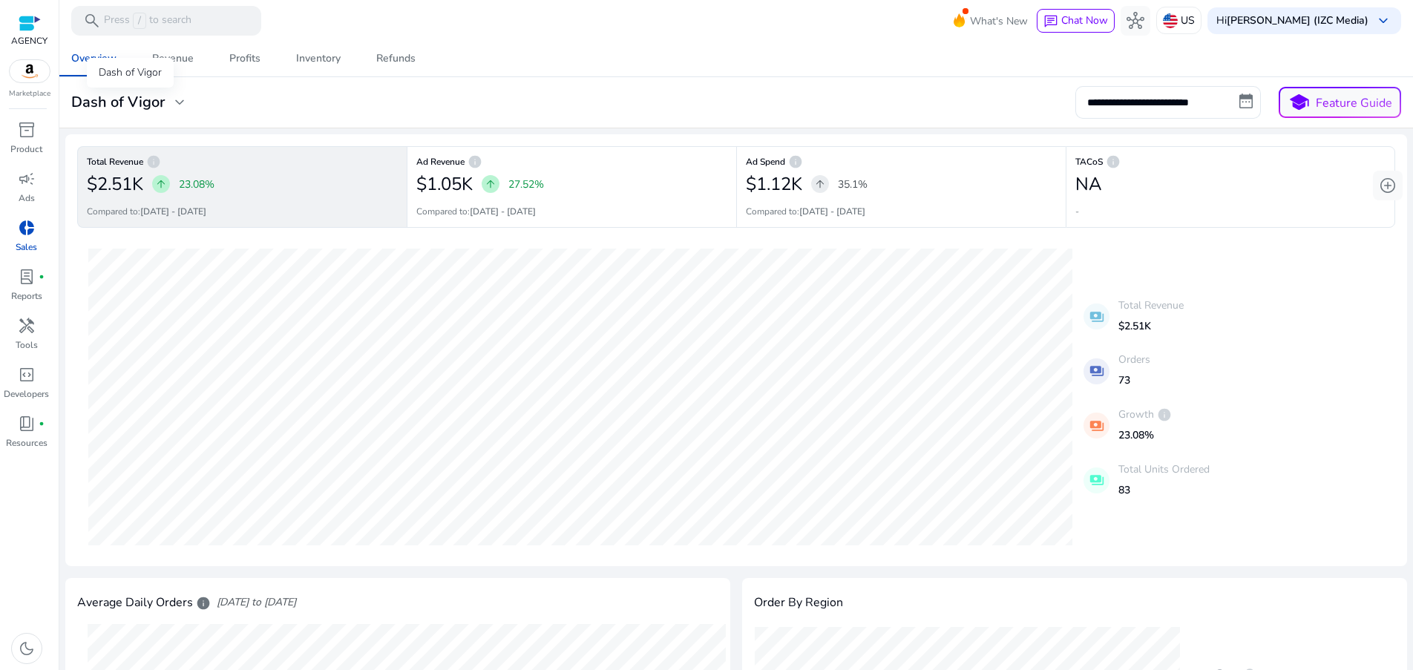
click at [151, 100] on h3 "Dash of Vigor" at bounding box center [118, 103] width 94 height 18
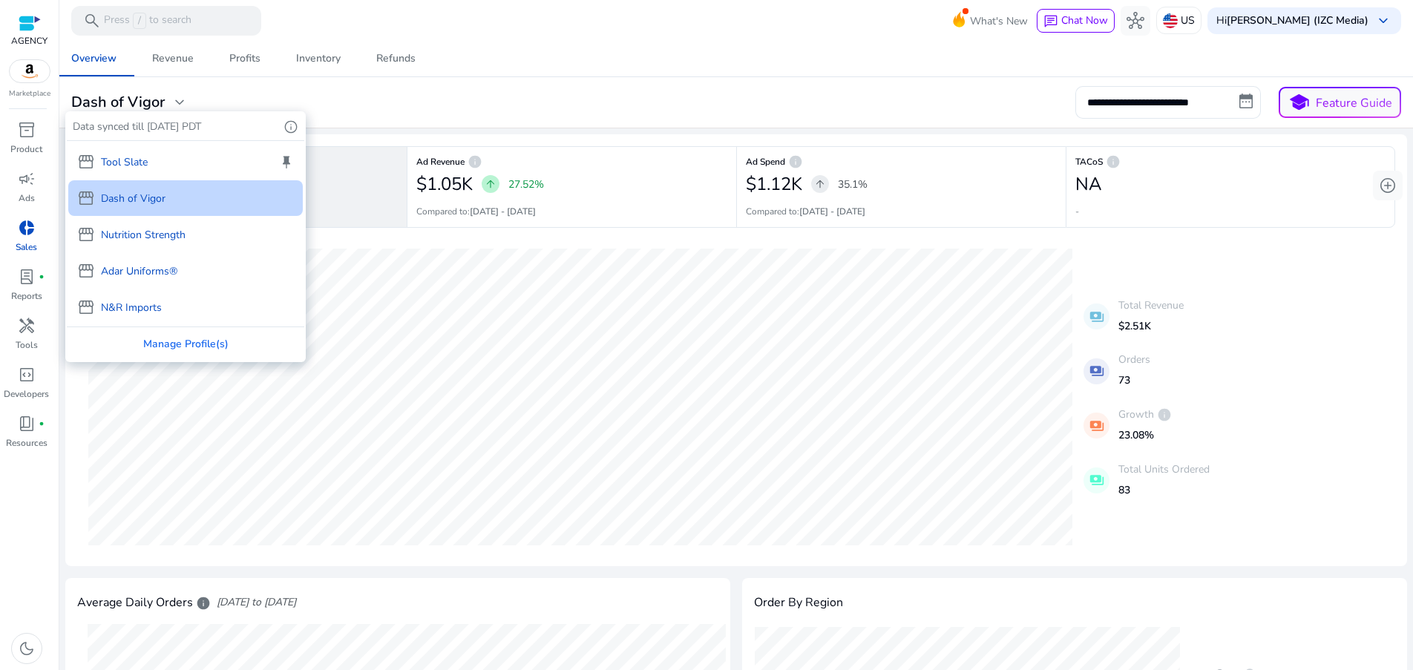
click at [122, 246] on div "storefront Nutrition Strength" at bounding box center [185, 235] width 235 height 36
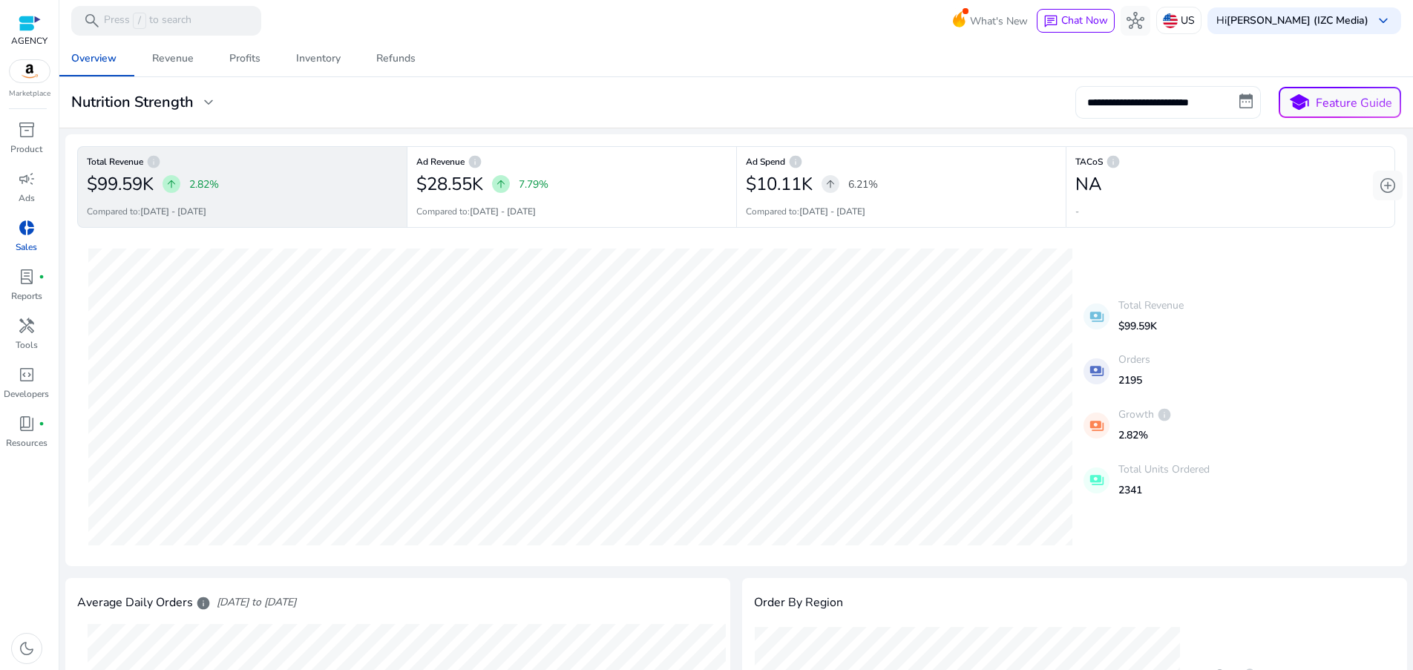
click at [1238, 105] on input "**********" at bounding box center [1169, 102] width 186 height 33
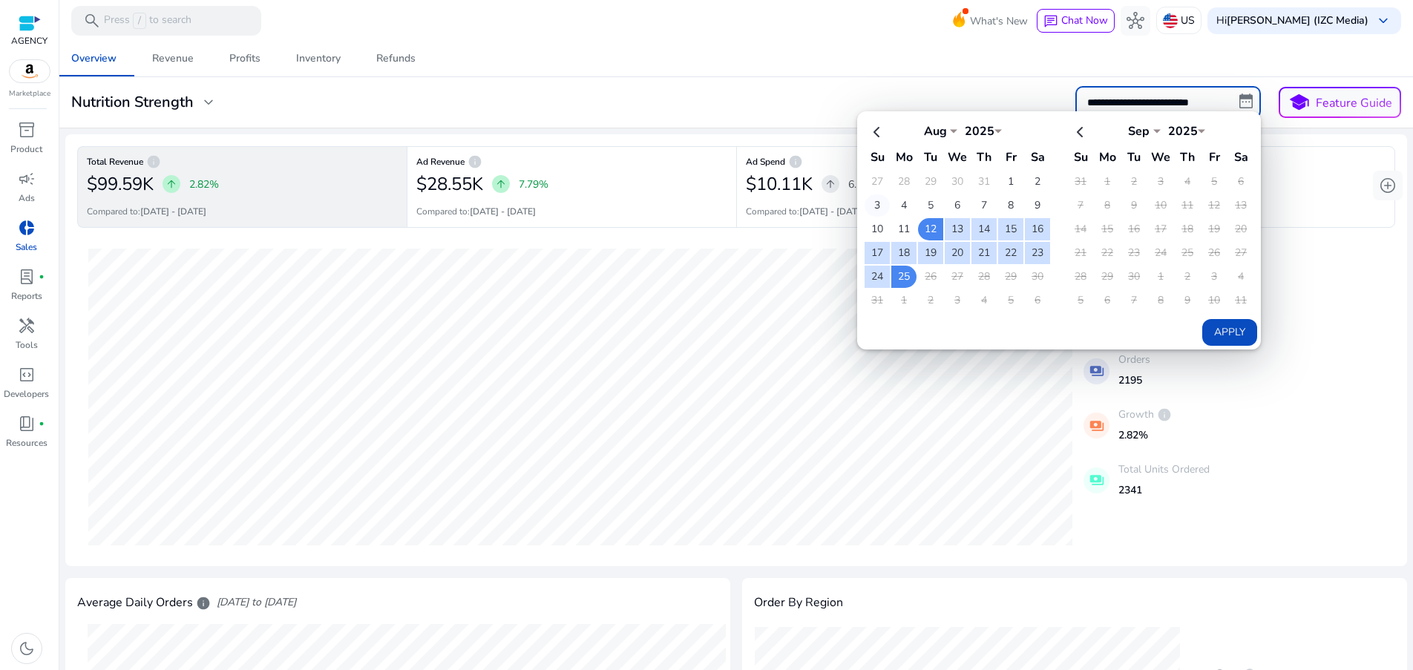
click at [880, 204] on td "3" at bounding box center [877, 206] width 25 height 22
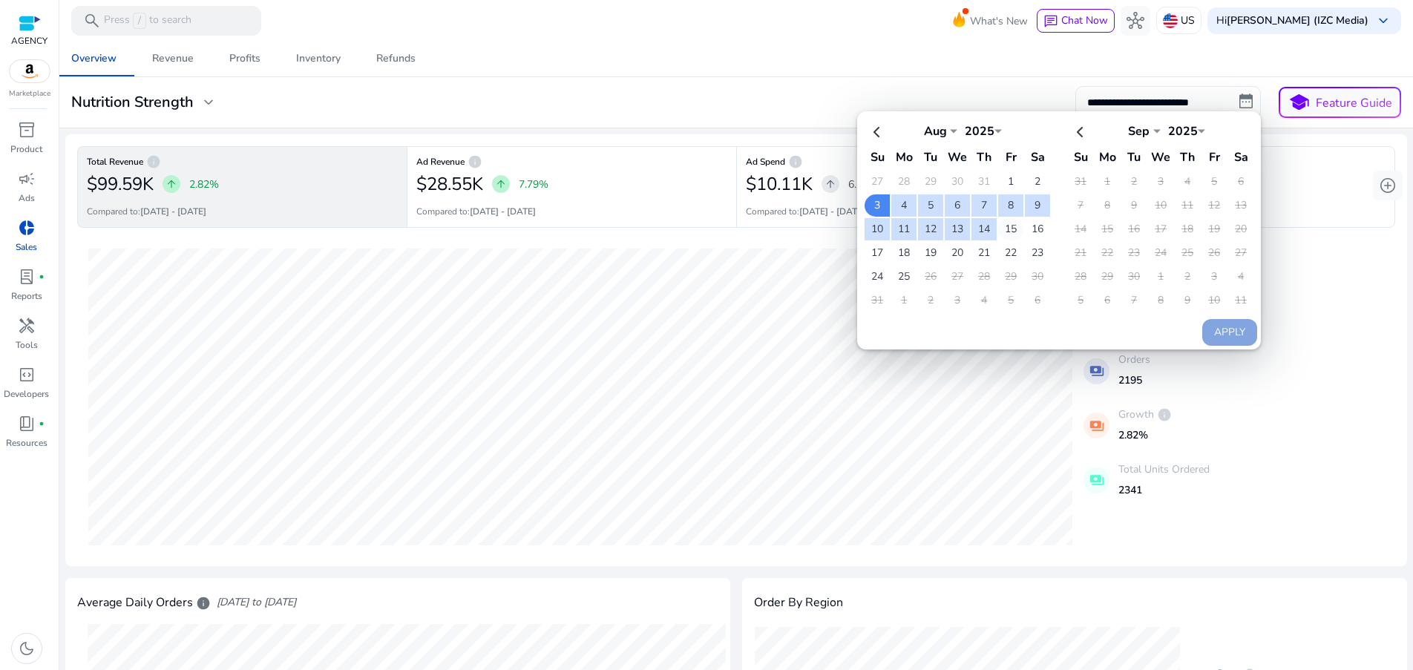
click at [1012, 224] on td "15" at bounding box center [1010, 229] width 25 height 22
click at [1240, 337] on button "Apply" at bounding box center [1230, 332] width 55 height 27
type input "**********"
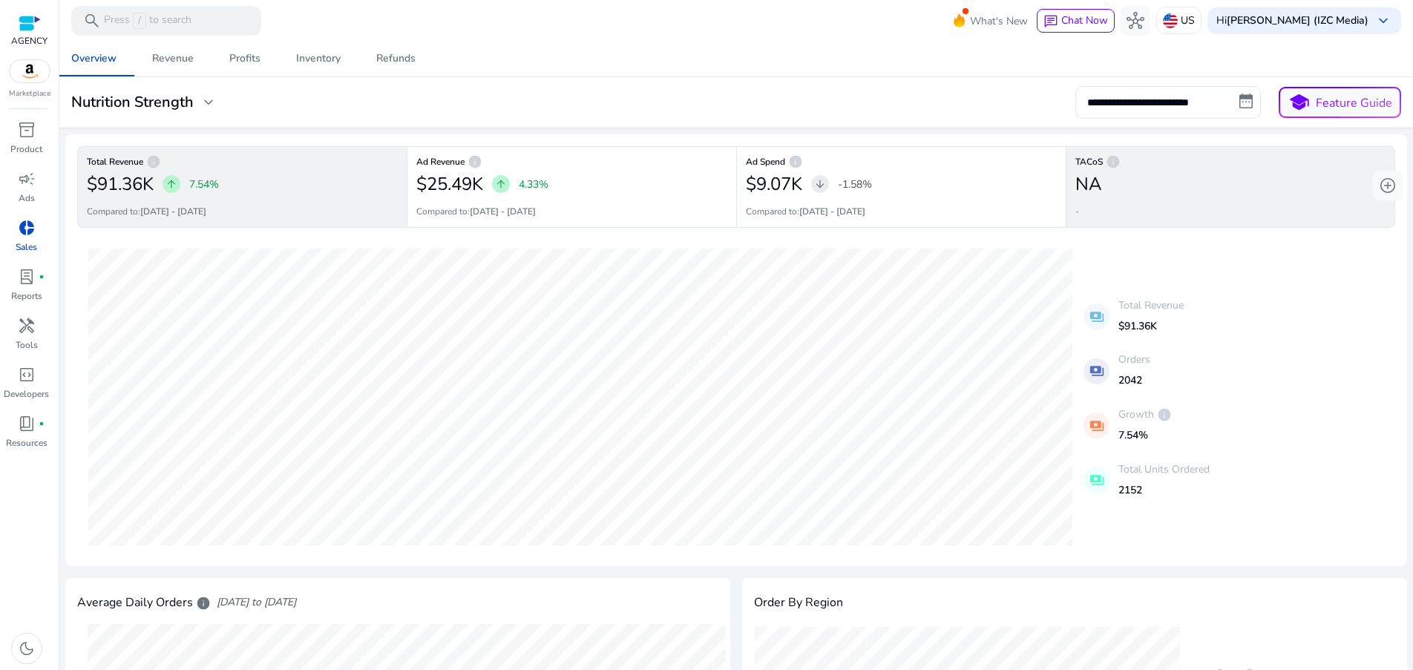
click at [1226, 185] on div "NA" at bounding box center [1231, 184] width 310 height 30
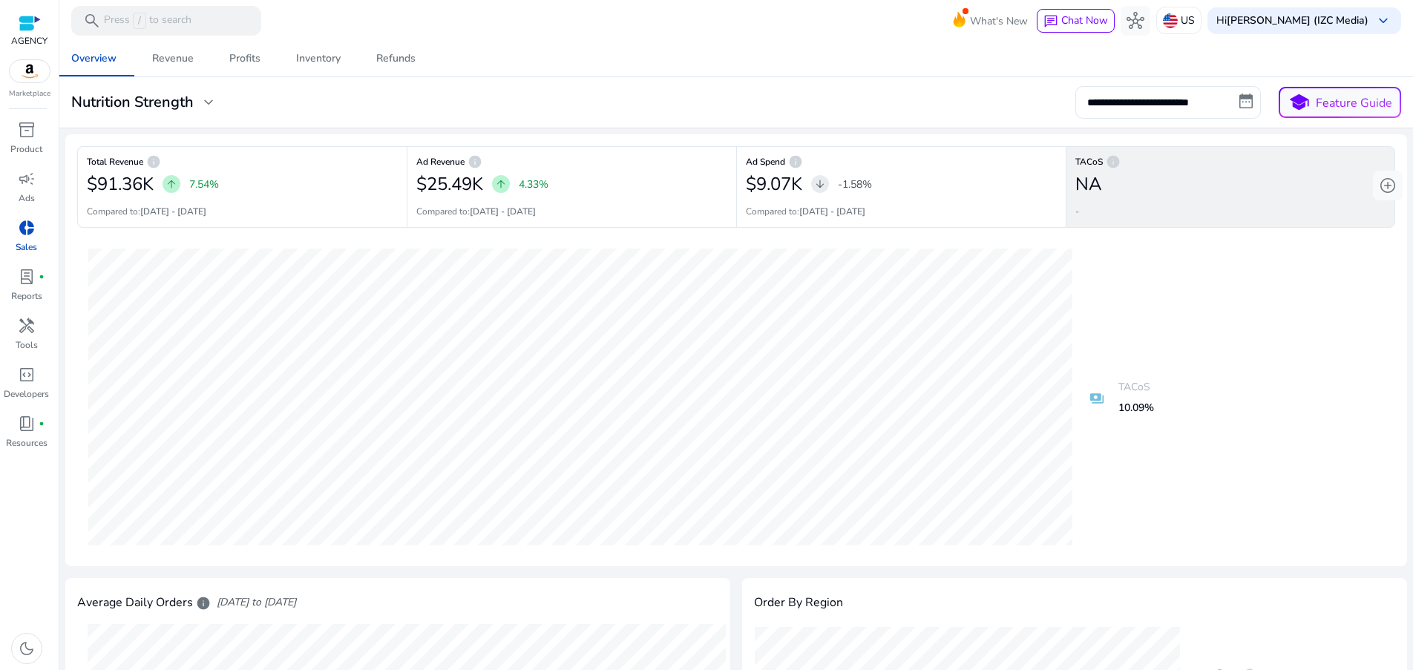
click at [1023, 128] on div "**********" at bounding box center [736, 650] width 1342 height 1219
click at [983, 62] on div "Overview Revenue Profits Inventory Refunds" at bounding box center [736, 59] width 1366 height 36
click at [202, 101] on span "expand_more" at bounding box center [209, 103] width 18 height 18
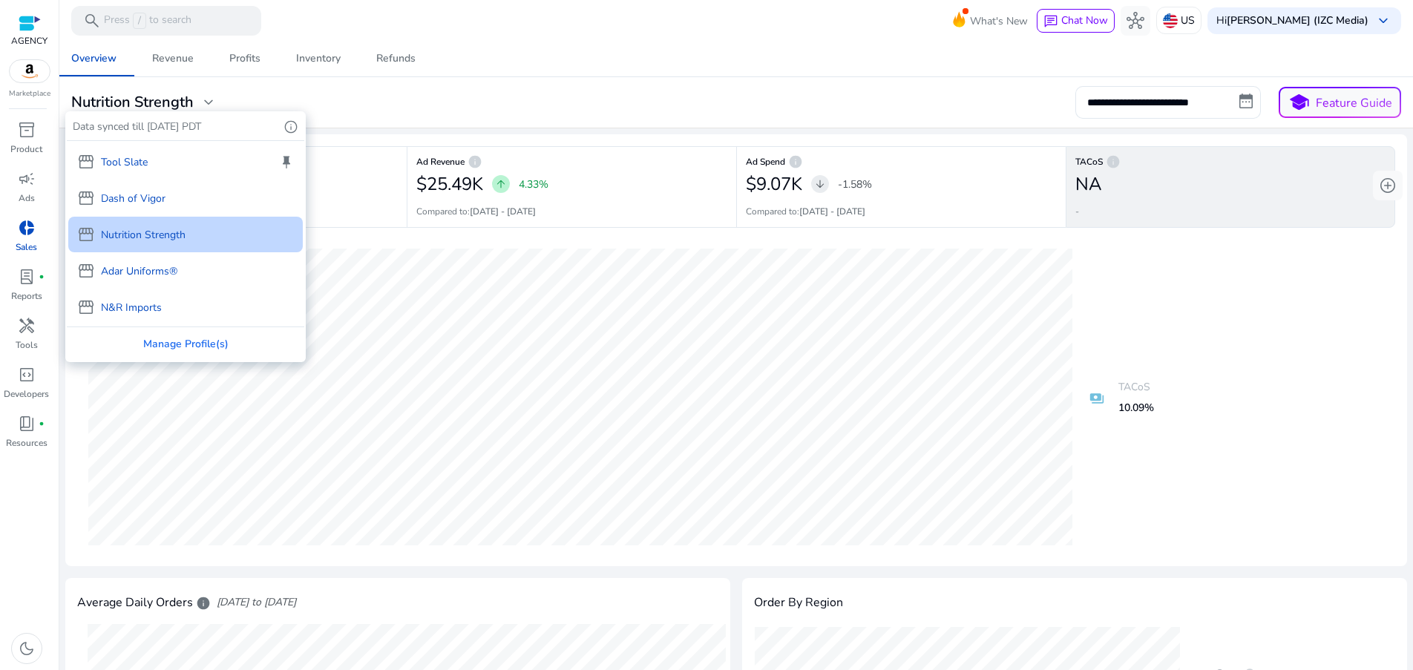
click at [155, 304] on p "N&R Imports" at bounding box center [131, 308] width 61 height 16
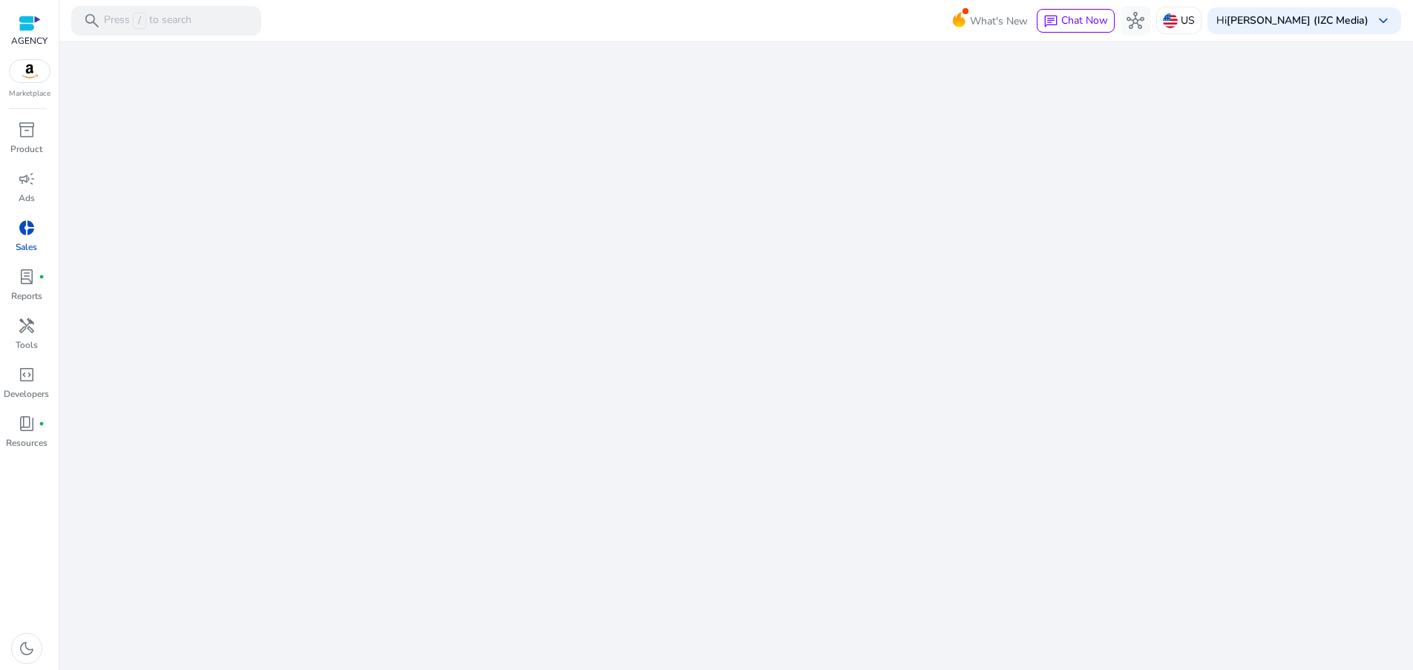
select select "*"
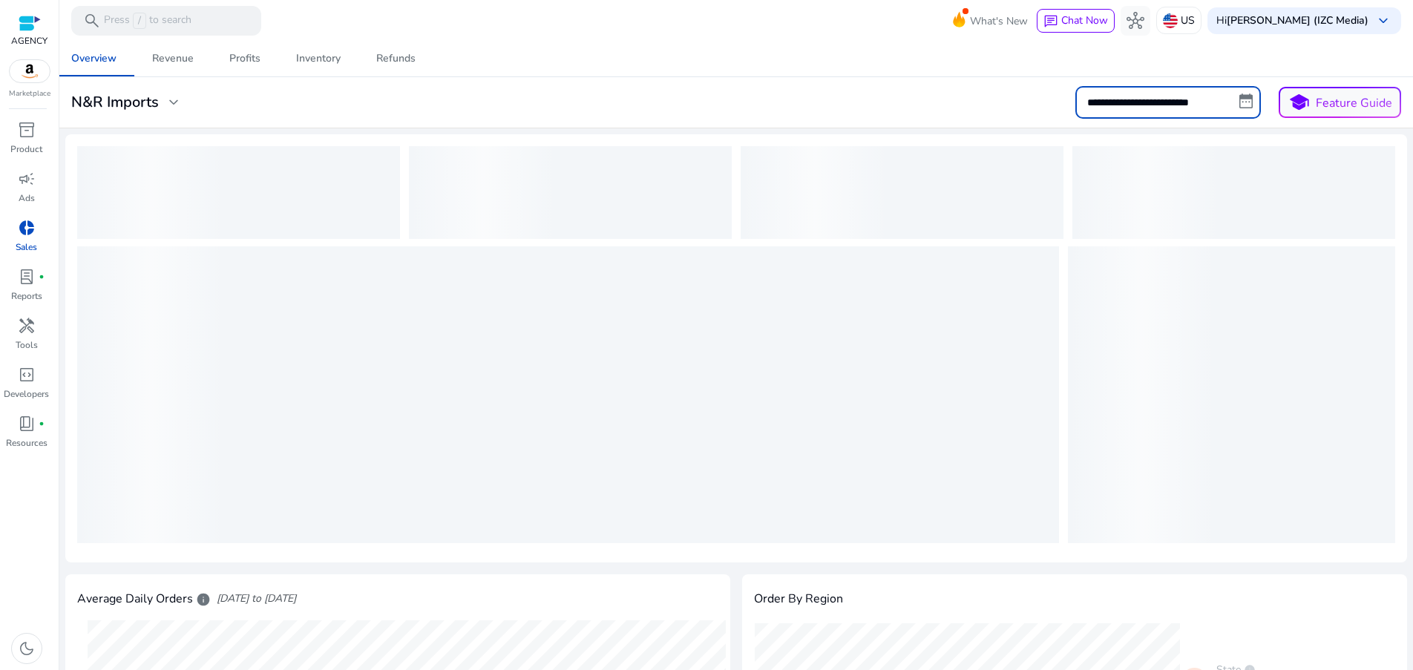
click at [1166, 104] on input "**********" at bounding box center [1169, 102] width 186 height 33
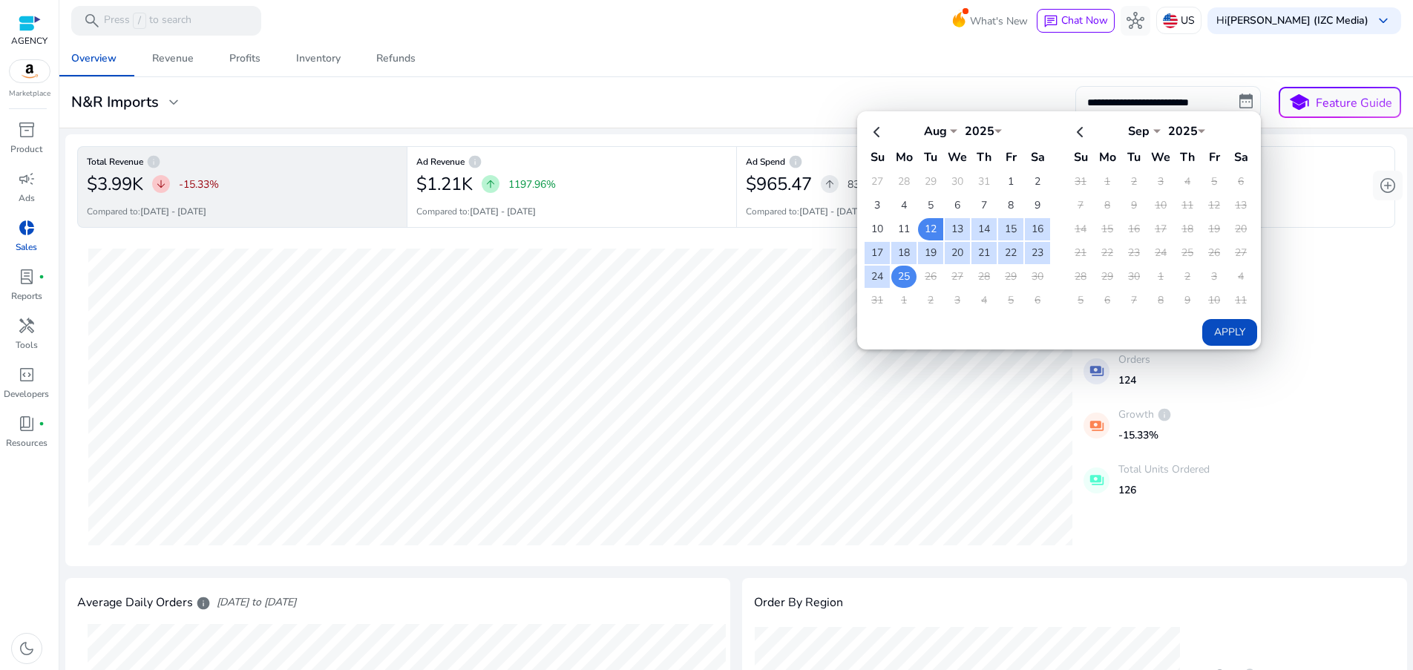
click at [901, 274] on td "25" at bounding box center [904, 277] width 25 height 22
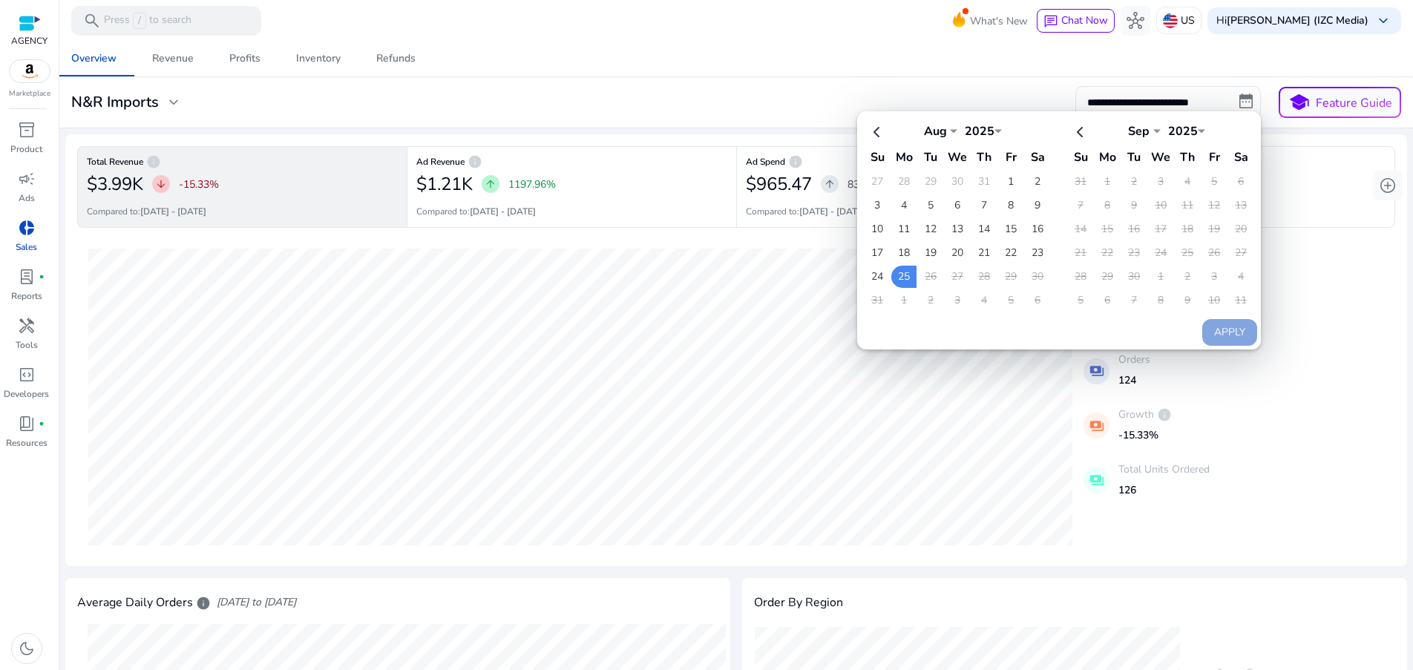
select select "*"
click at [900, 278] on td "25" at bounding box center [904, 277] width 25 height 22
click at [1233, 336] on button "Apply" at bounding box center [1230, 332] width 55 height 27
type input "**********"
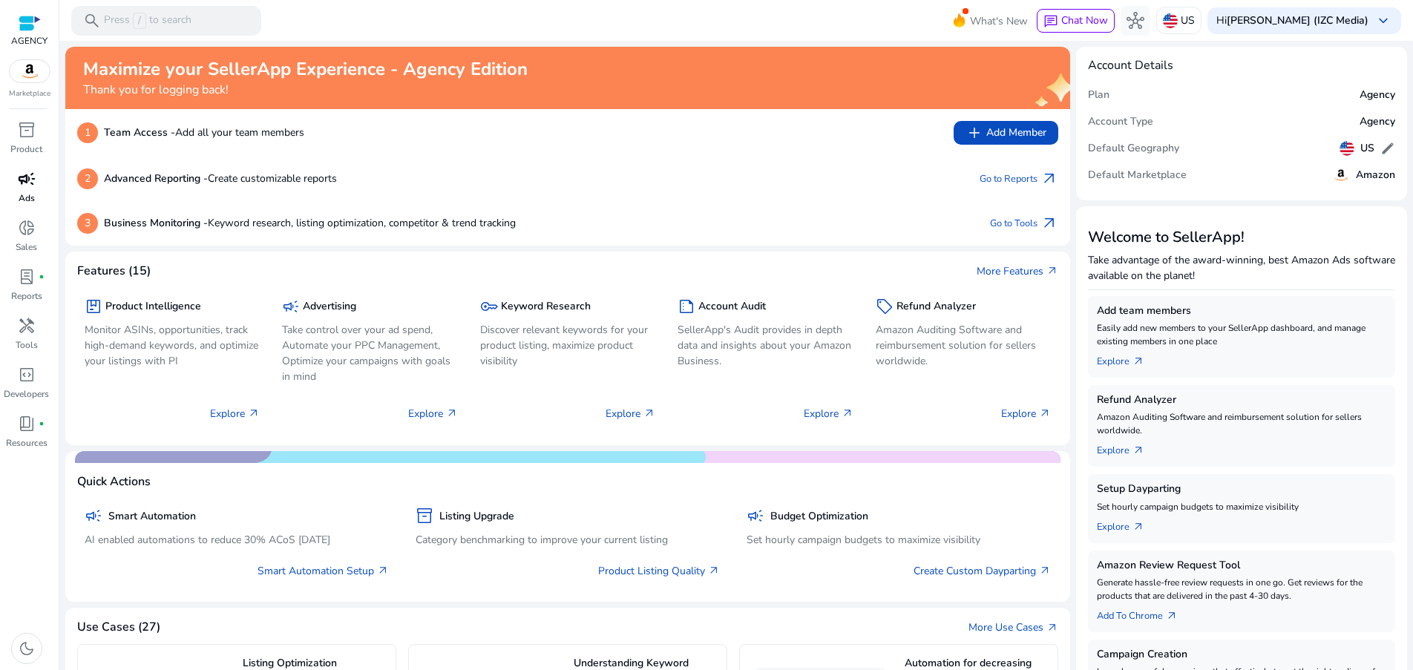
click at [21, 194] on p "Ads" at bounding box center [27, 198] width 16 height 13
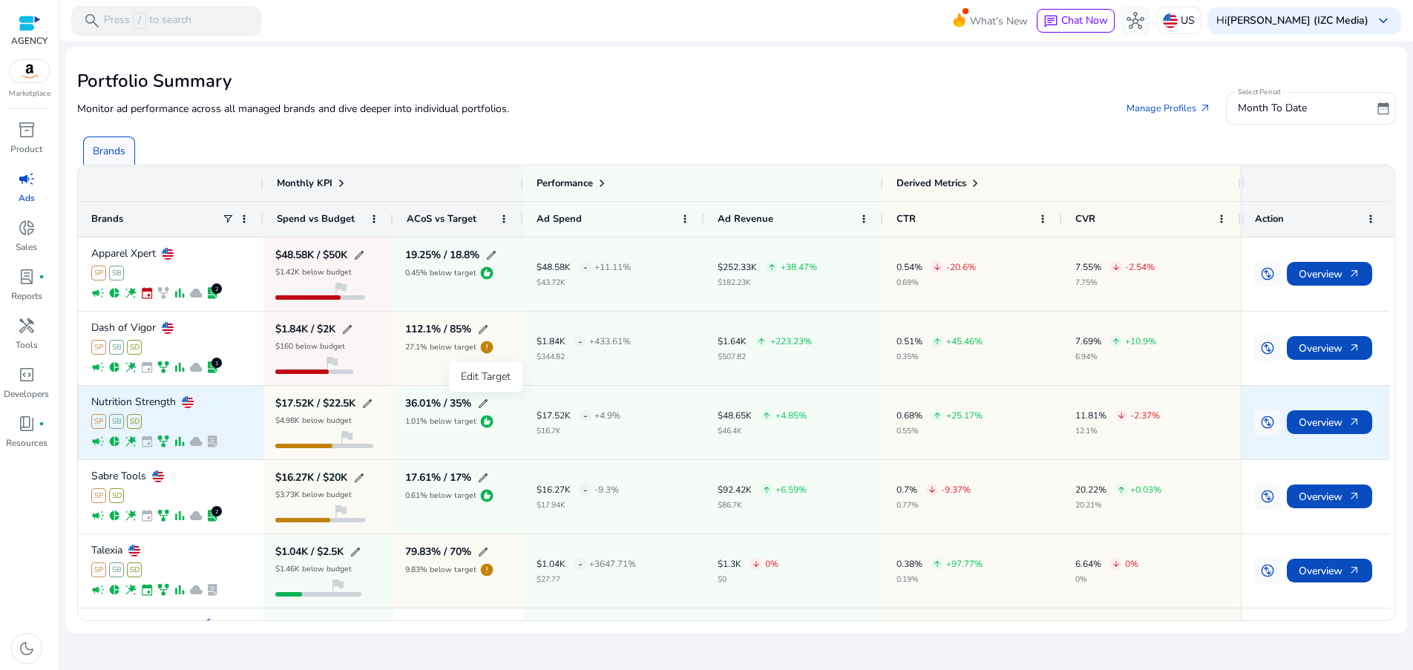
click at [486, 405] on span "edit" at bounding box center [483, 404] width 12 height 12
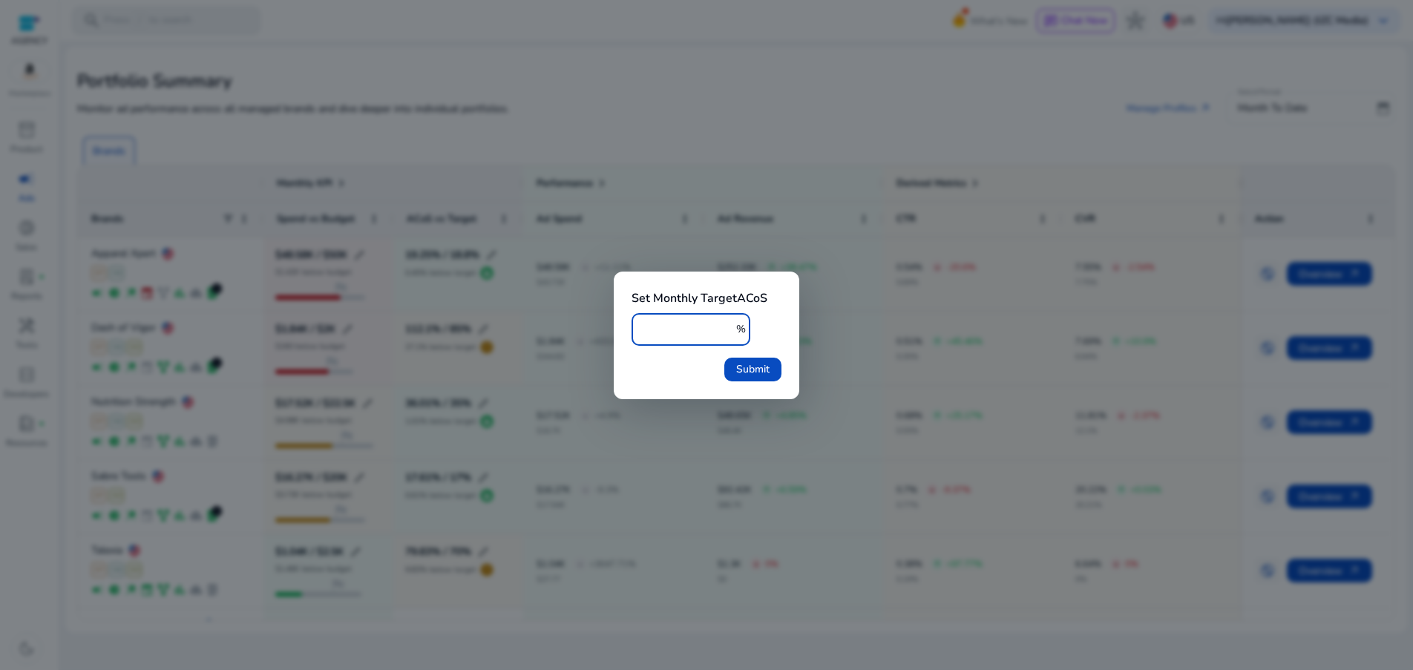
drag, startPoint x: 663, startPoint y: 332, endPoint x: 681, endPoint y: 333, distance: 17.9
click at [681, 333] on input "**" at bounding box center [688, 329] width 88 height 16
type input "**"
click at [759, 370] on span "Submit" at bounding box center [752, 370] width 33 height 16
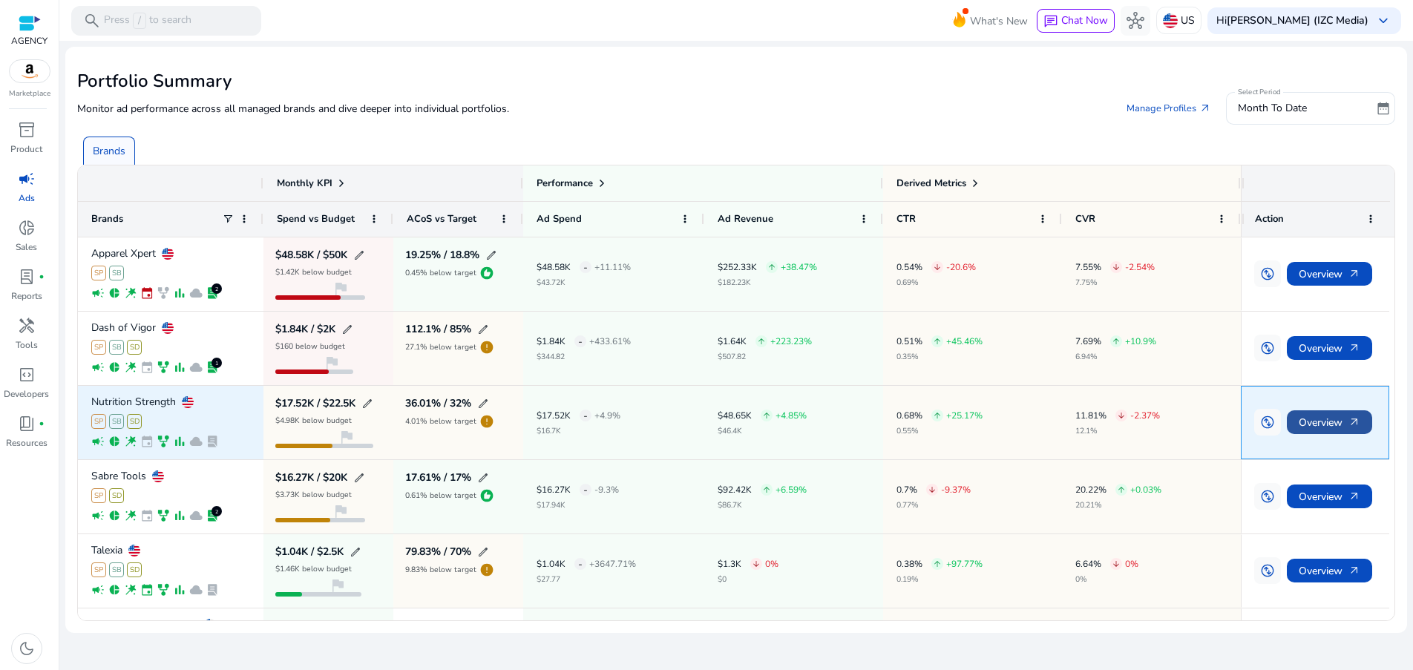
click at [1350, 427] on span "arrow_outward" at bounding box center [1355, 422] width 12 height 12
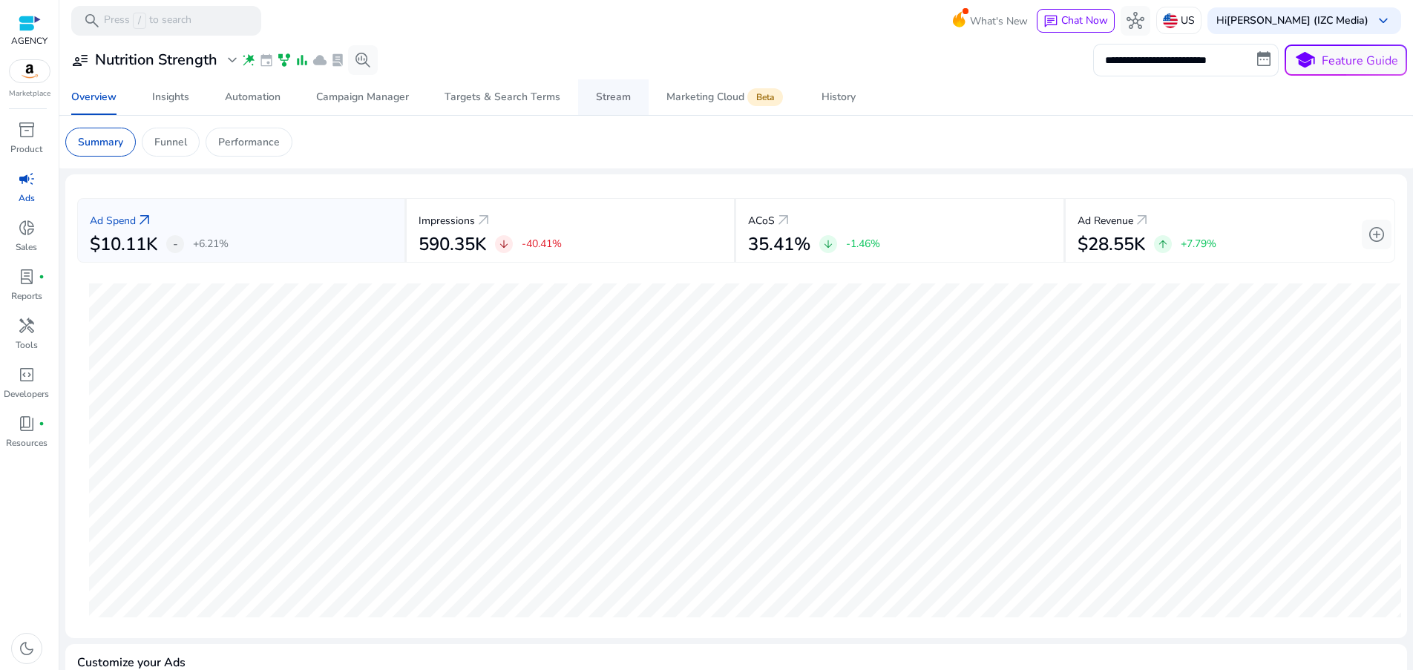
click at [609, 89] on span "Stream" at bounding box center [613, 97] width 35 height 36
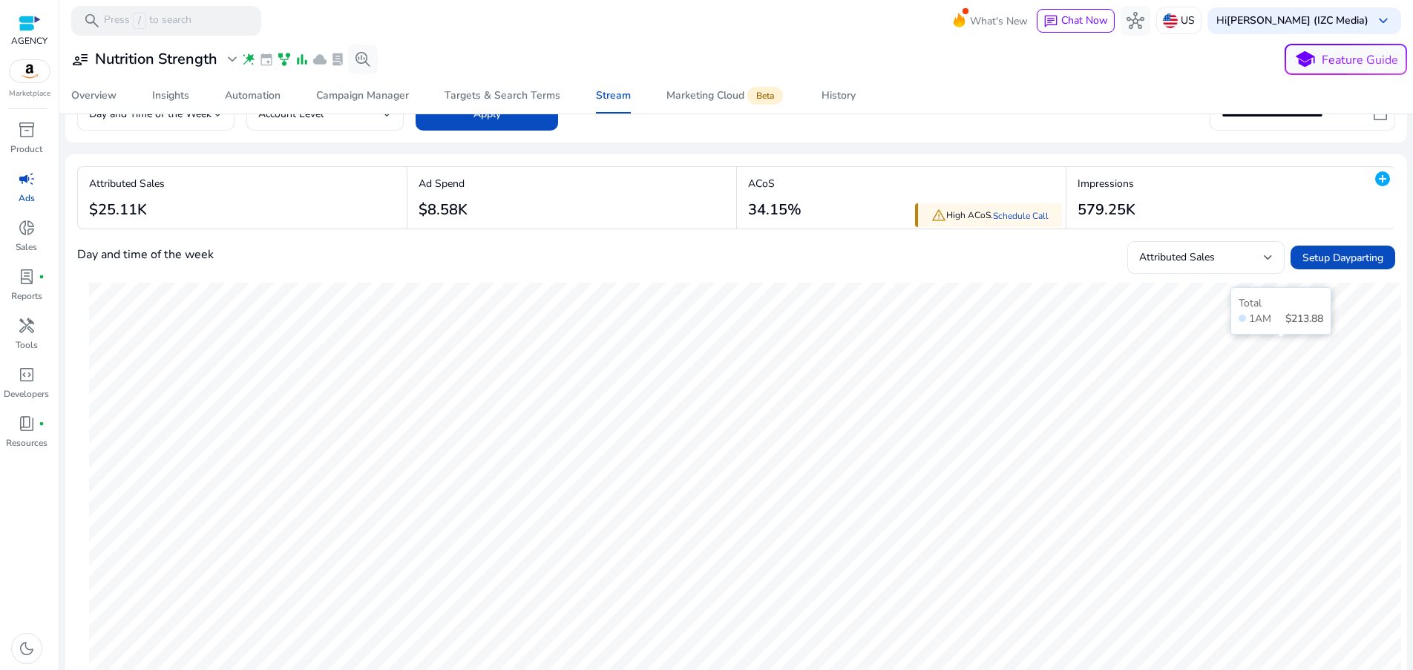
scroll to position [62, 0]
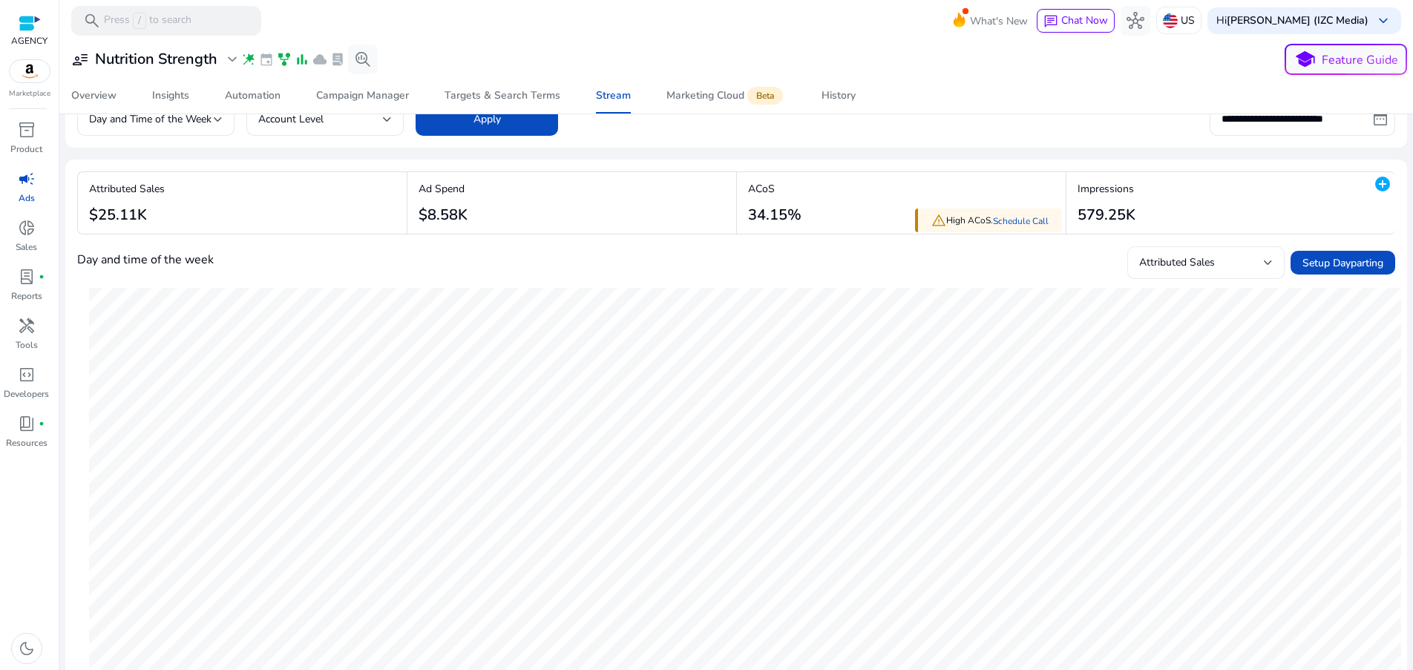
click at [1244, 259] on div "Attributed Sales" at bounding box center [1202, 263] width 125 height 16
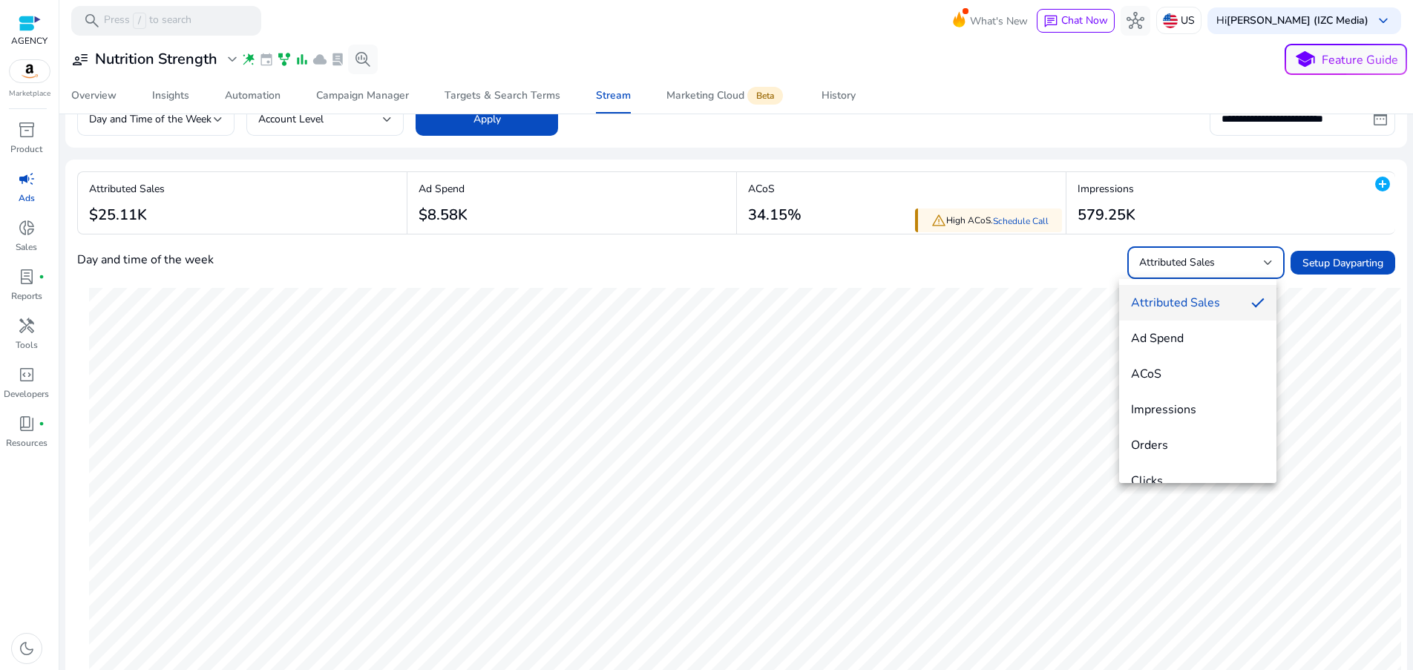
click at [1377, 129] on div at bounding box center [706, 335] width 1413 height 670
click at [1254, 259] on div "Attributed Sales" at bounding box center [1202, 263] width 125 height 16
click at [1207, 373] on span "ACoS" at bounding box center [1198, 374] width 134 height 16
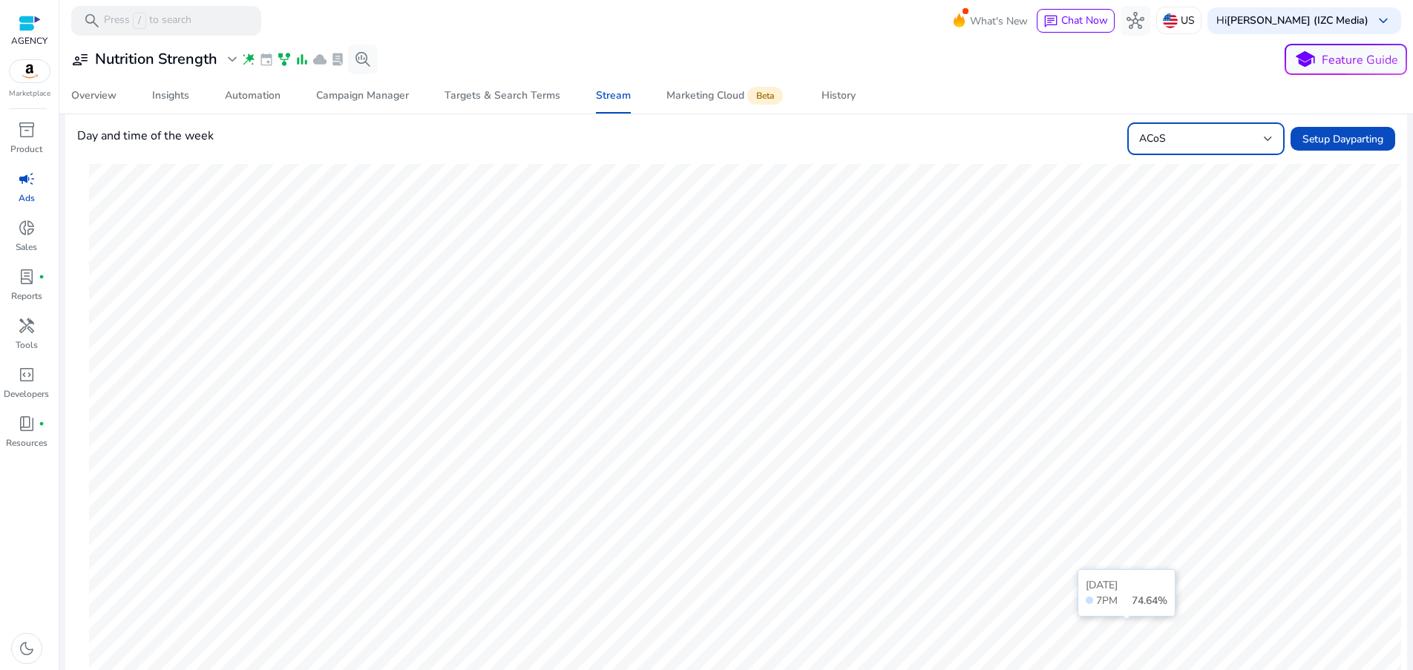
scroll to position [124, 0]
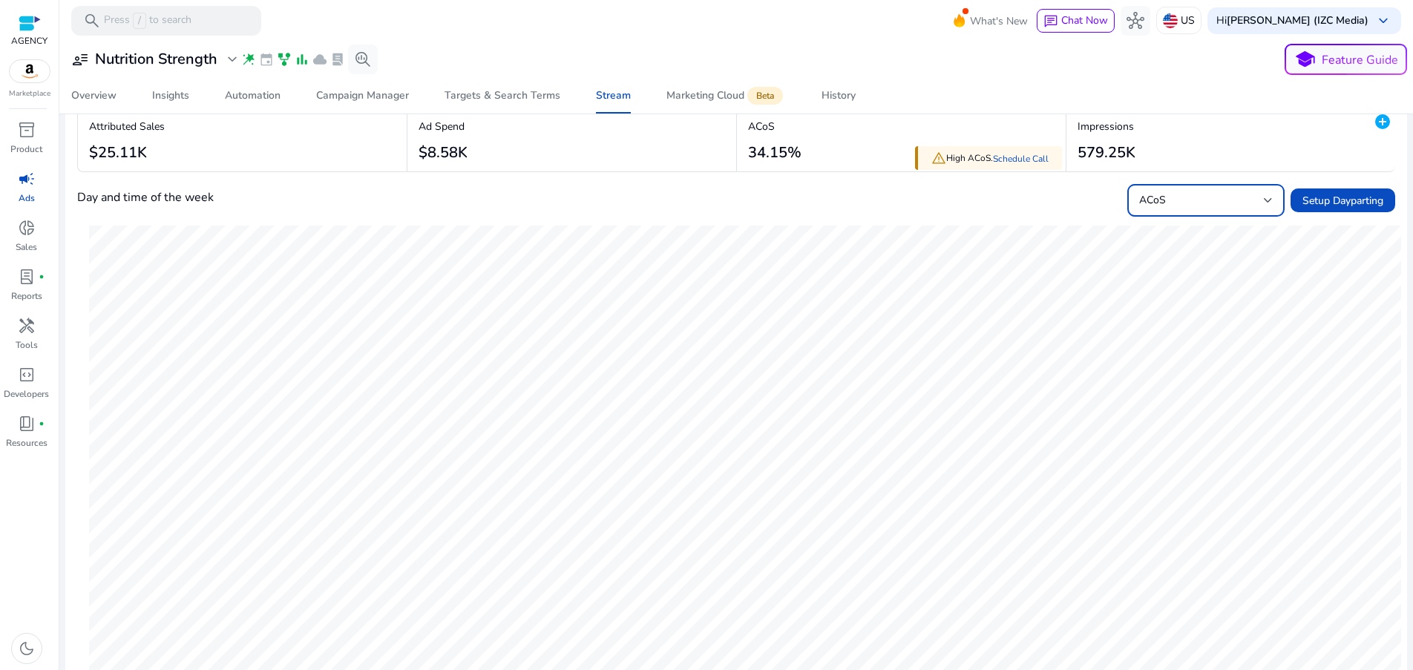
click at [1229, 206] on div "ACoS" at bounding box center [1202, 200] width 125 height 16
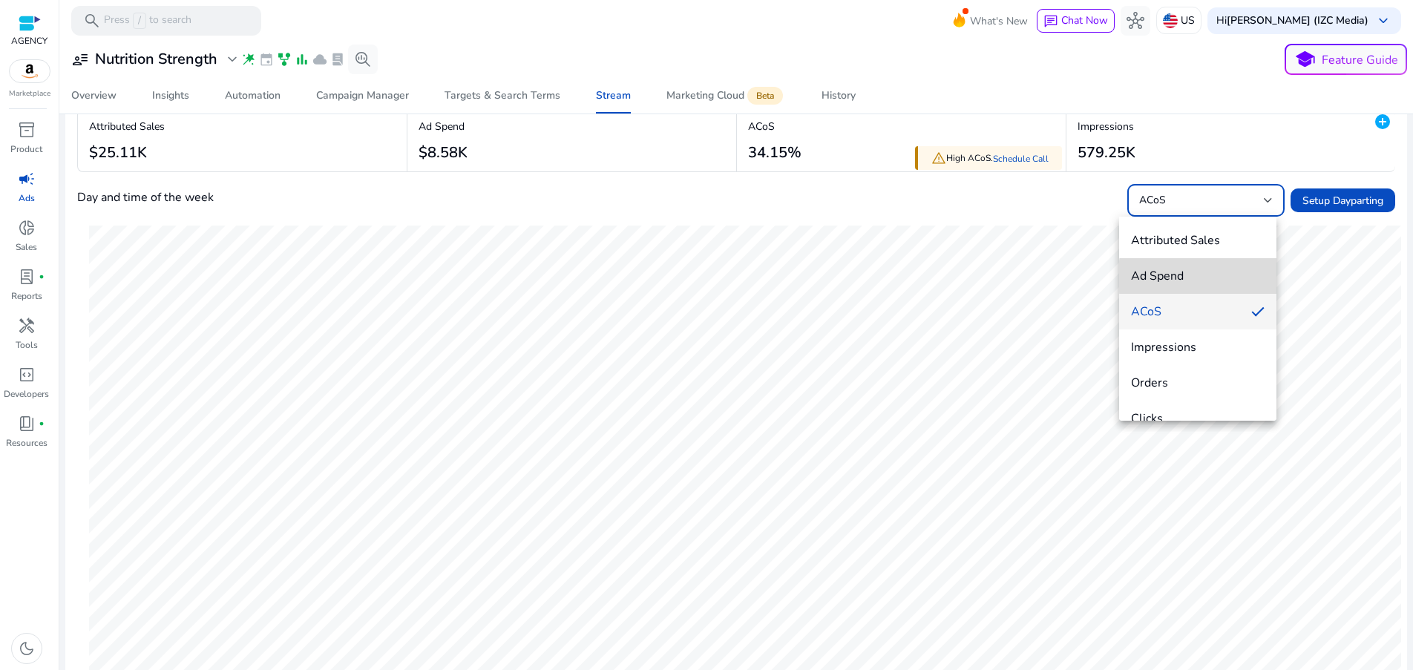
click at [1209, 277] on span "Ad Spend" at bounding box center [1198, 276] width 134 height 16
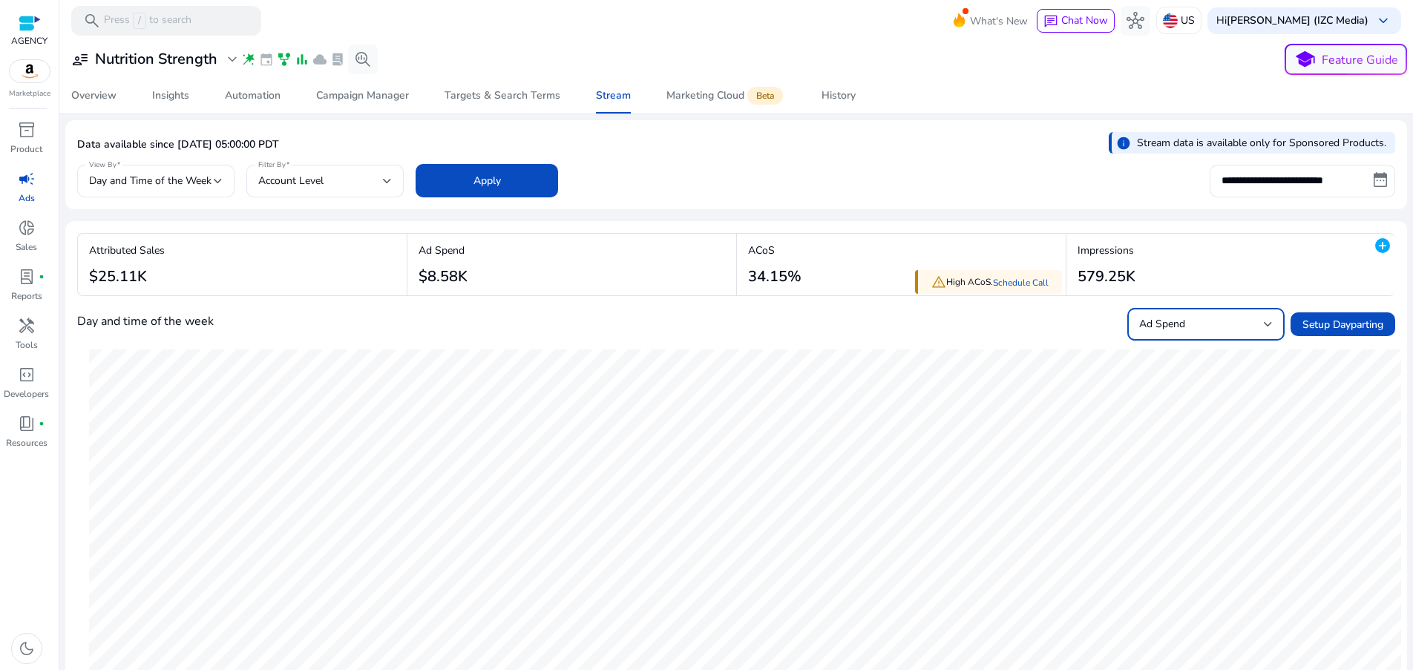
click at [1181, 329] on div "Ad Spend" at bounding box center [1202, 324] width 125 height 16
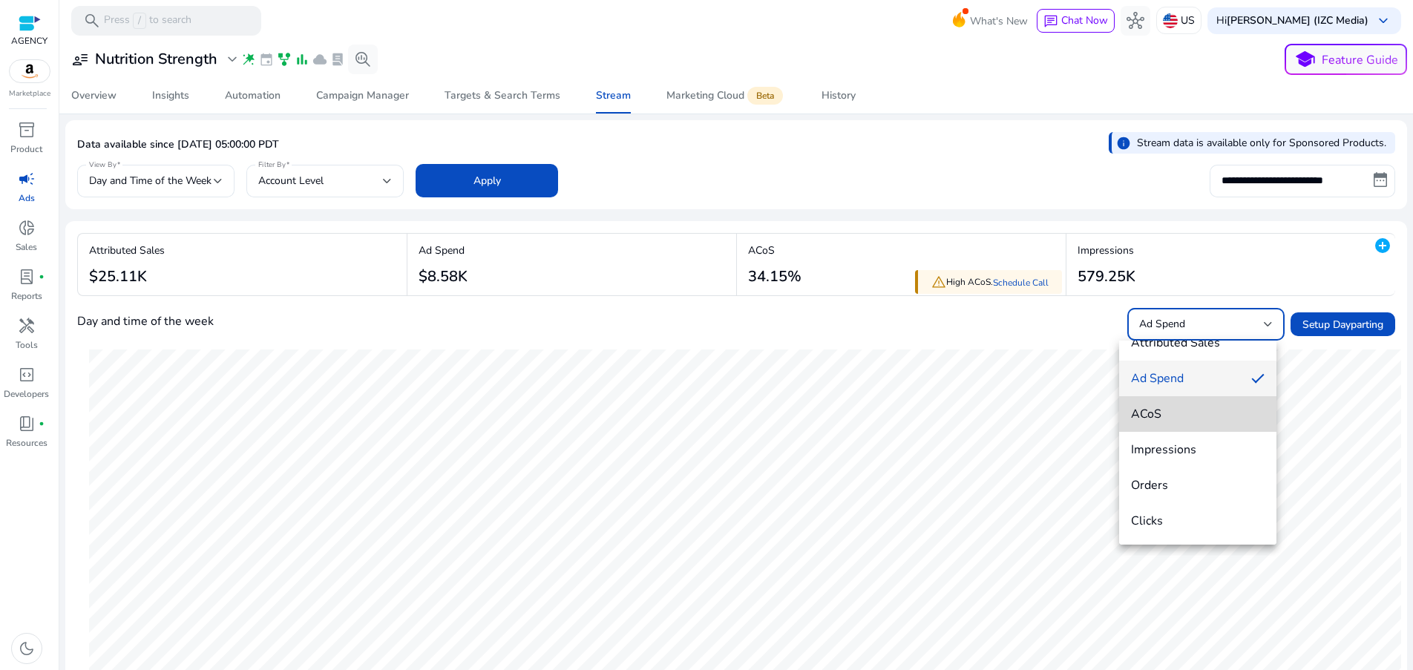
click at [1201, 411] on span "ACoS" at bounding box center [1198, 414] width 134 height 16
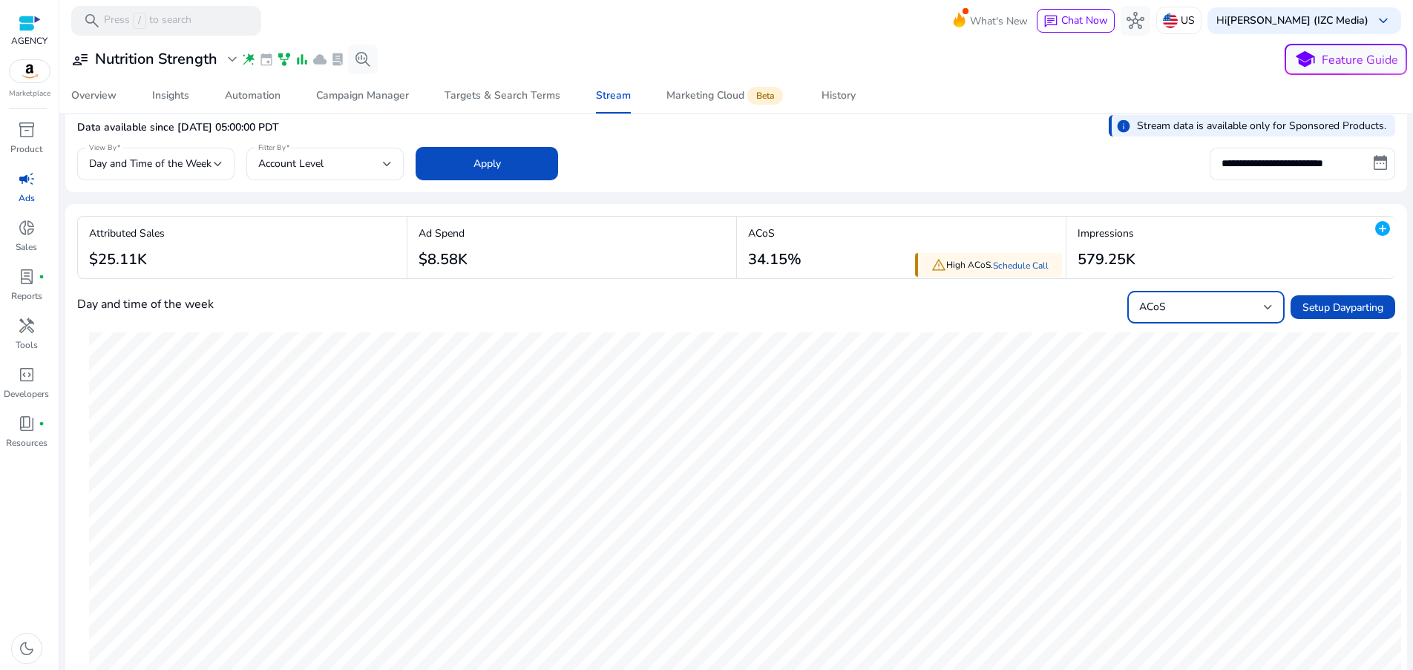
scroll to position [0, 0]
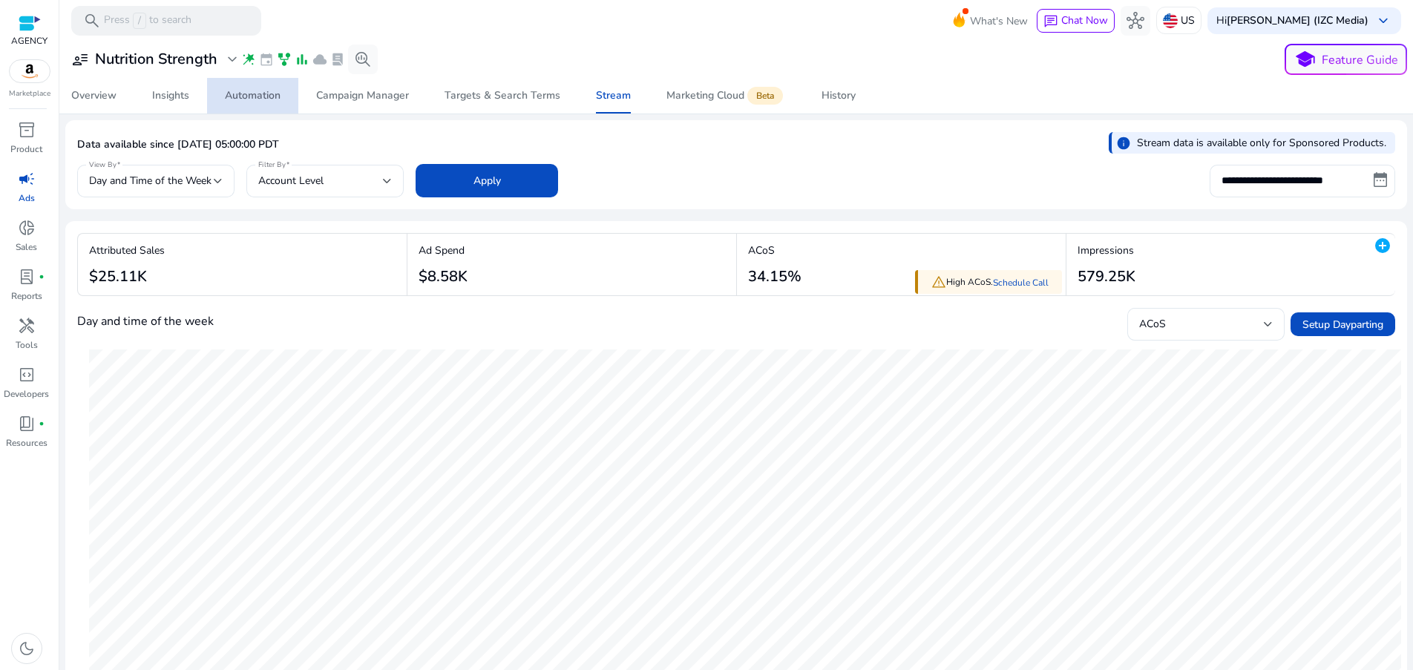
click at [272, 107] on span "Automation" at bounding box center [253, 96] width 56 height 36
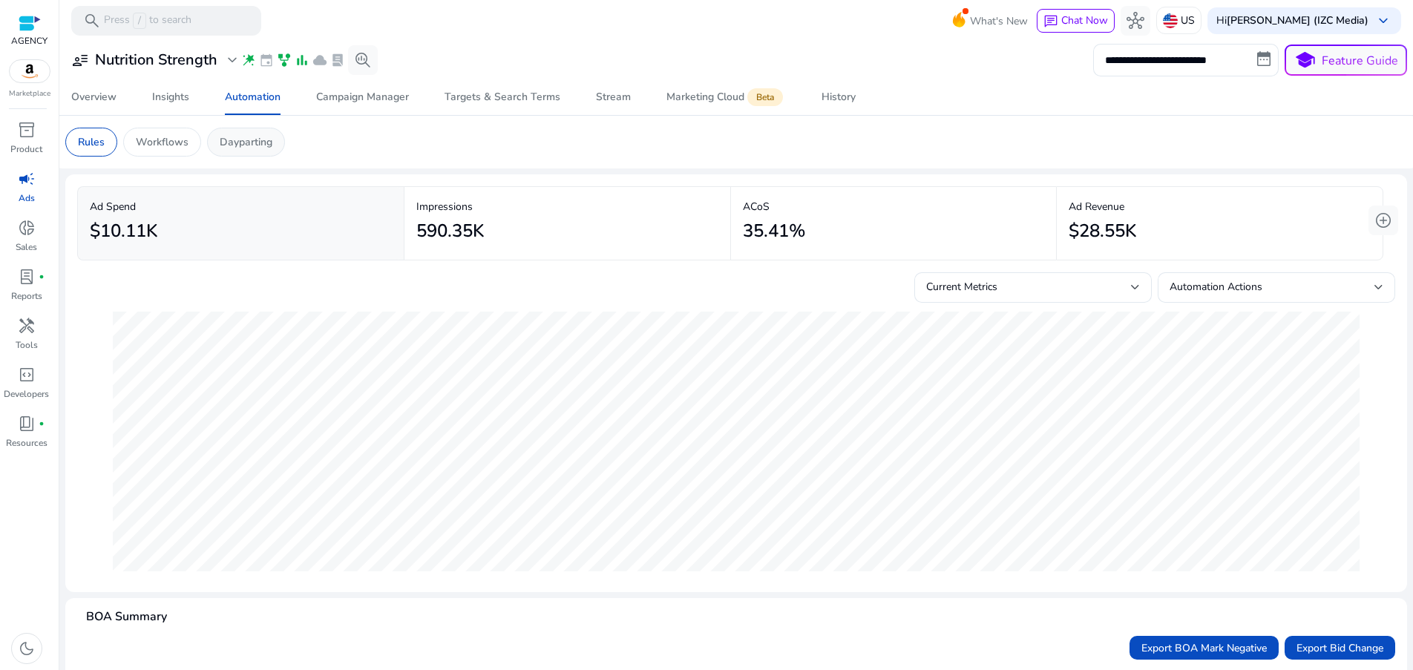
click at [269, 143] on p "Dayparting" at bounding box center [246, 142] width 53 height 16
